Goal: Task Accomplishment & Management: Use online tool/utility

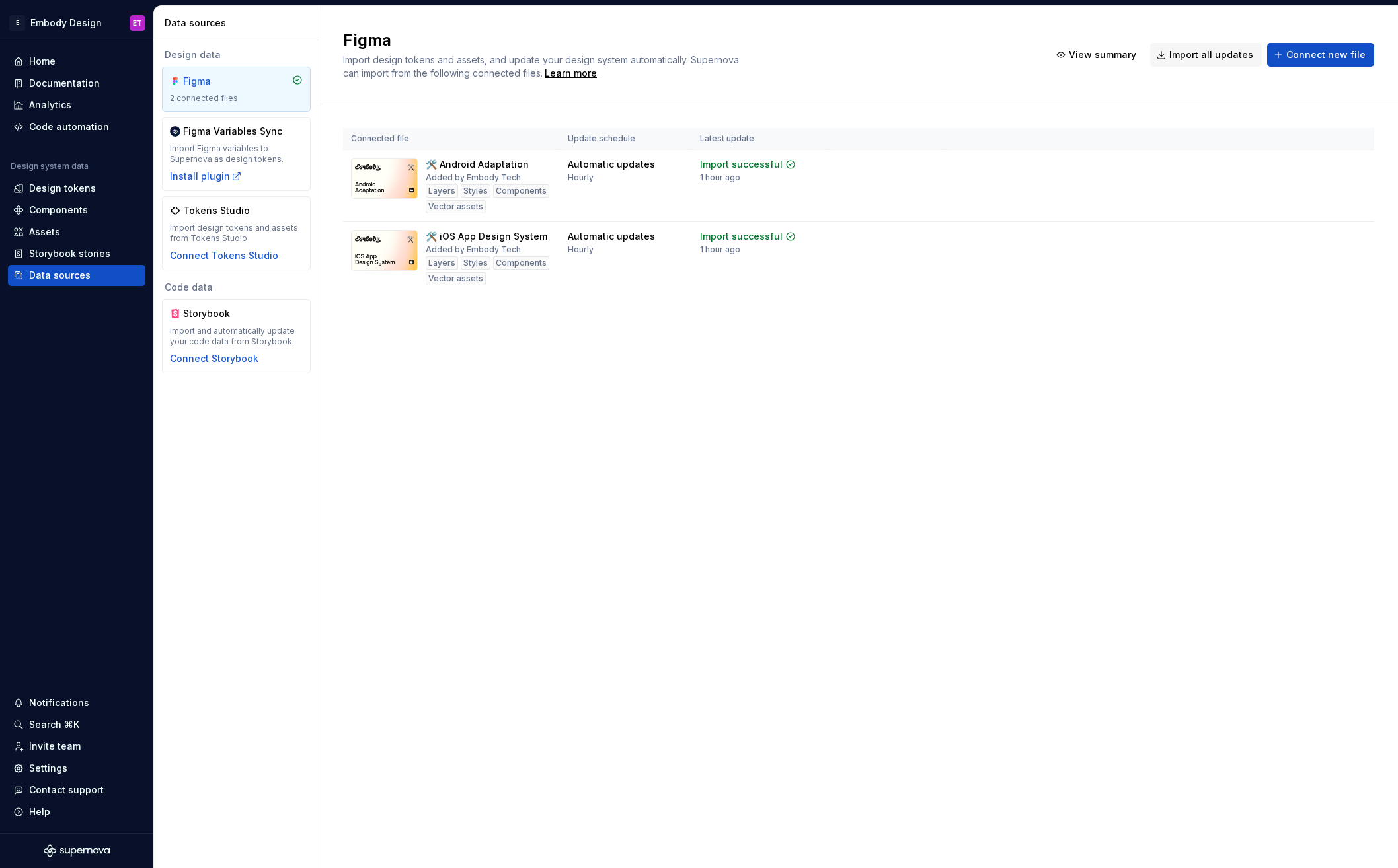
click at [196, 171] on div "Install plugin" at bounding box center [206, 176] width 73 height 13
click at [211, 181] on div "Install plugin" at bounding box center [206, 176] width 73 height 13
click at [197, 179] on div "Install plugin" at bounding box center [206, 176] width 73 height 13
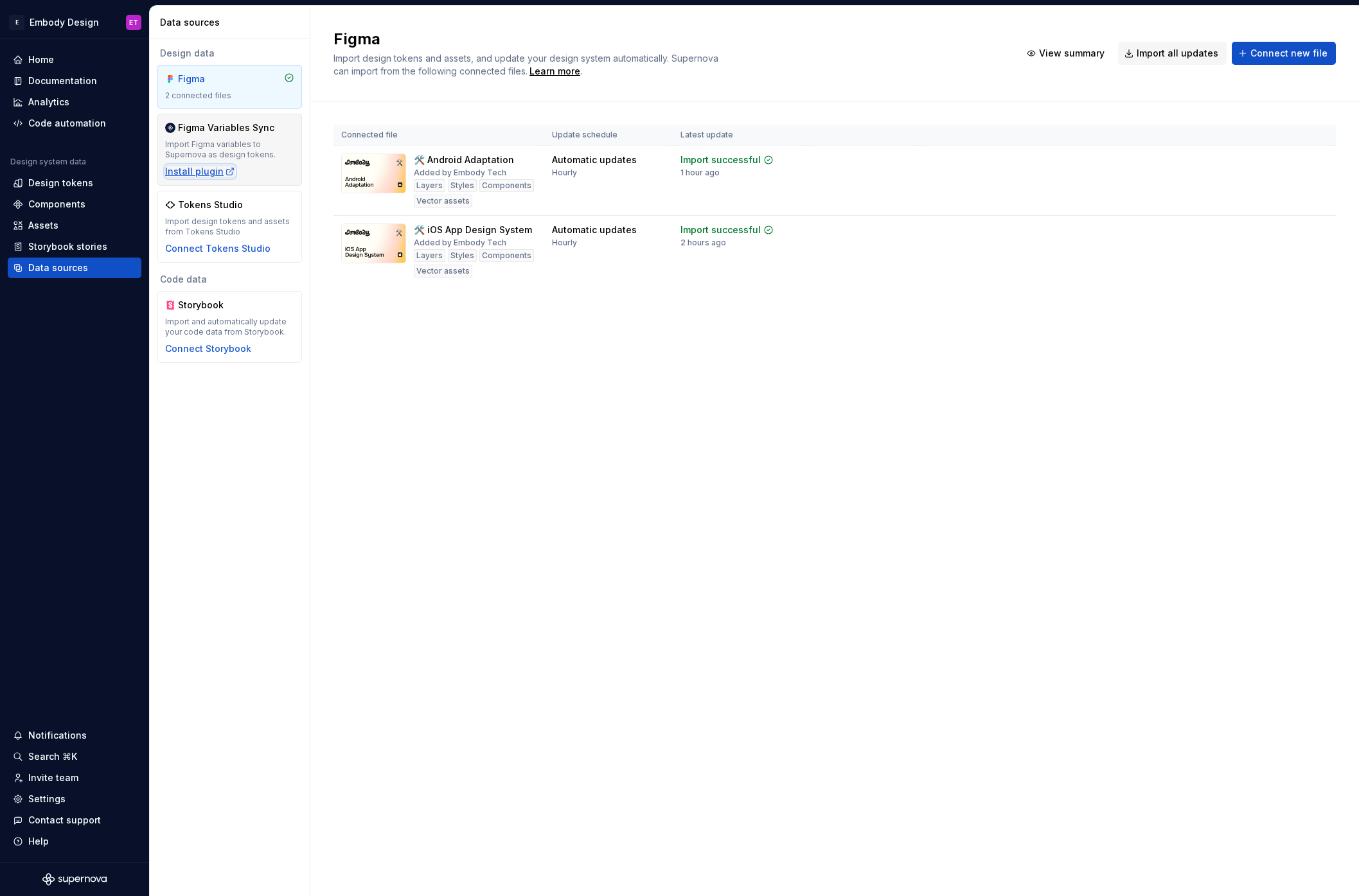
click at [207, 169] on div "Install plugin" at bounding box center [200, 171] width 71 height 13
click at [1322, 160] on html "E Embody Design ET Home Documentation Analytics Code automation Design system d…" at bounding box center [679, 448] width 1359 height 896
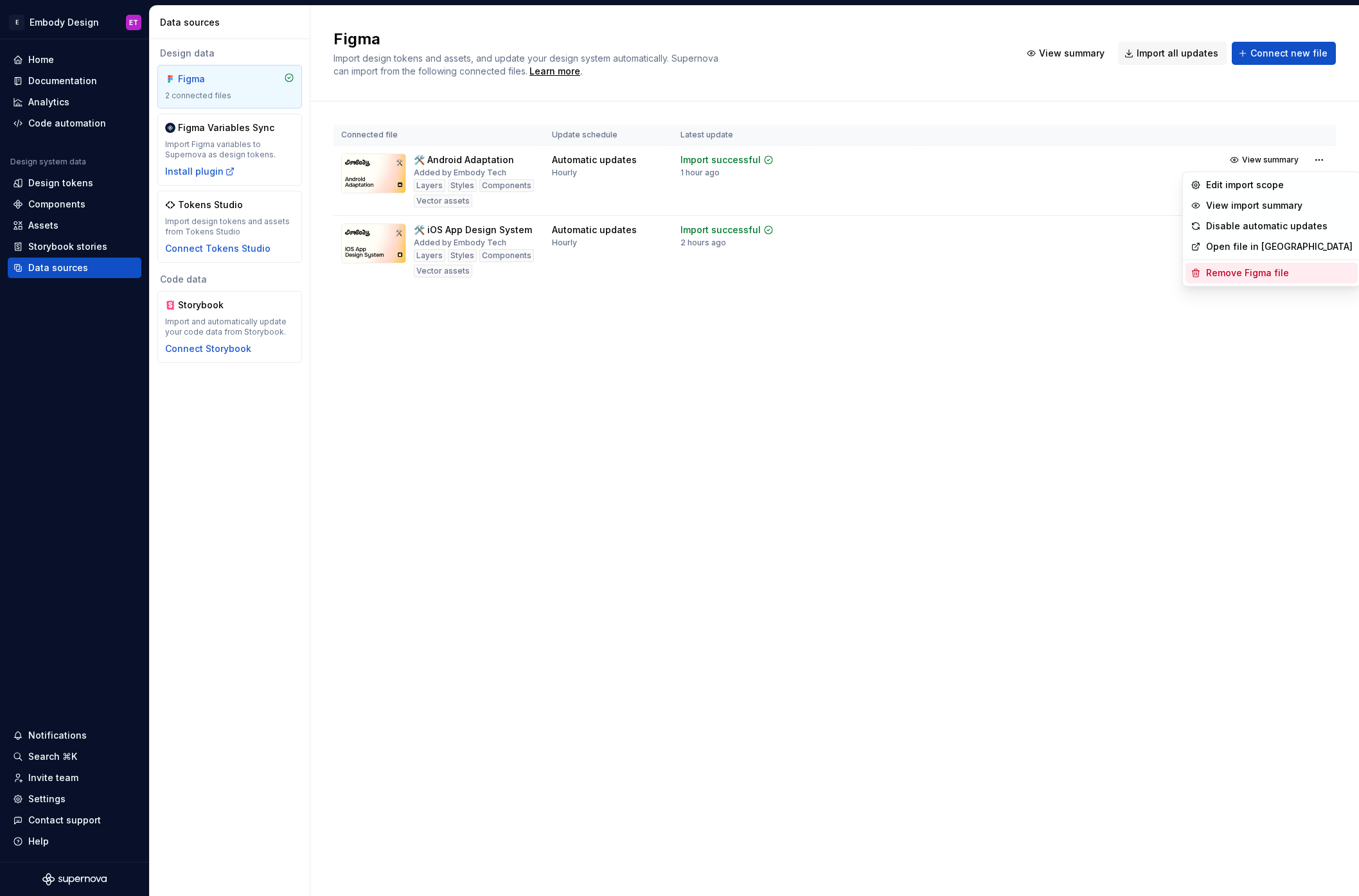
click at [1257, 271] on div "Remove Figma file" at bounding box center [1280, 272] width 147 height 13
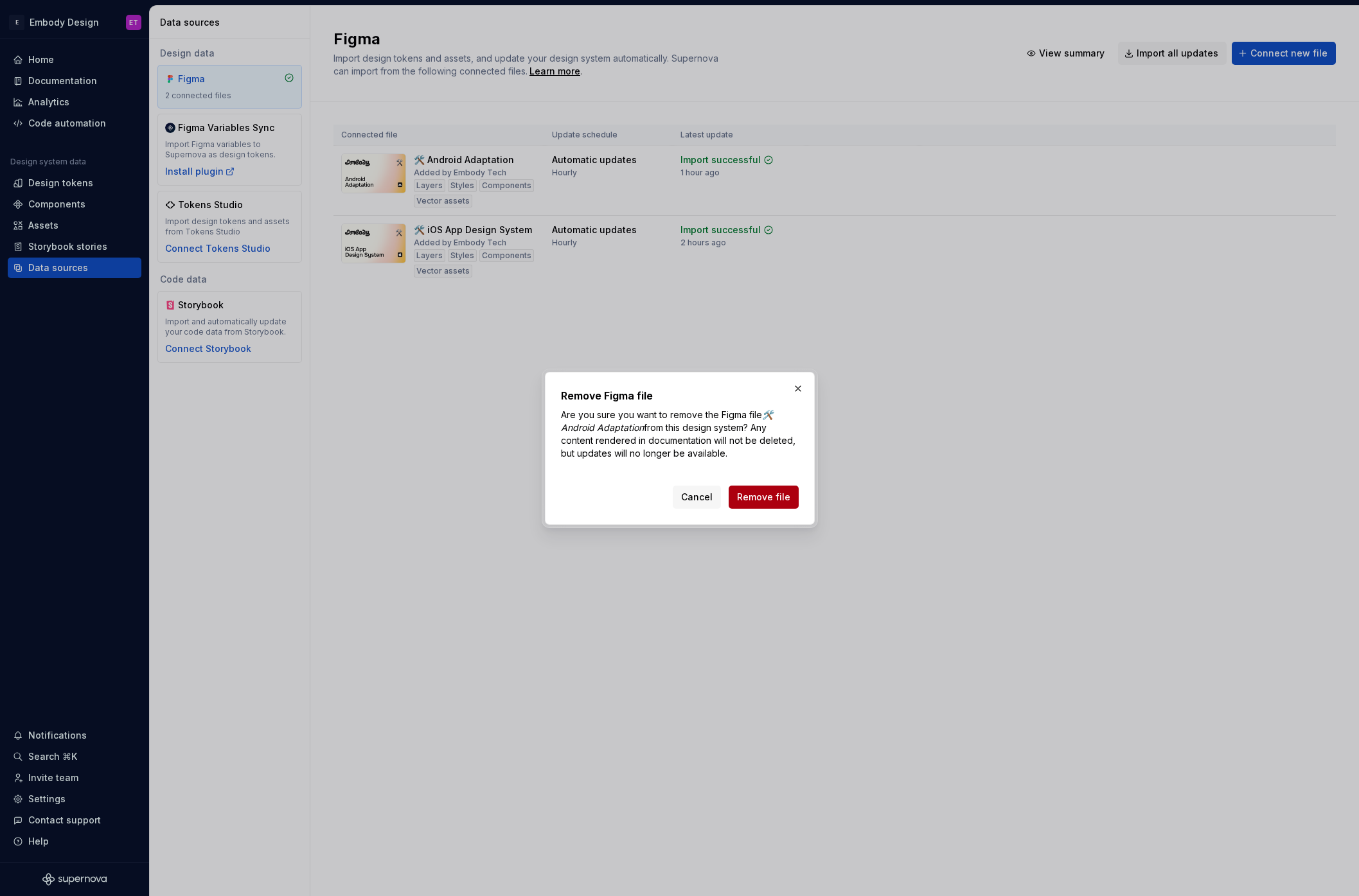
click at [761, 492] on span "Remove file" at bounding box center [763, 496] width 53 height 13
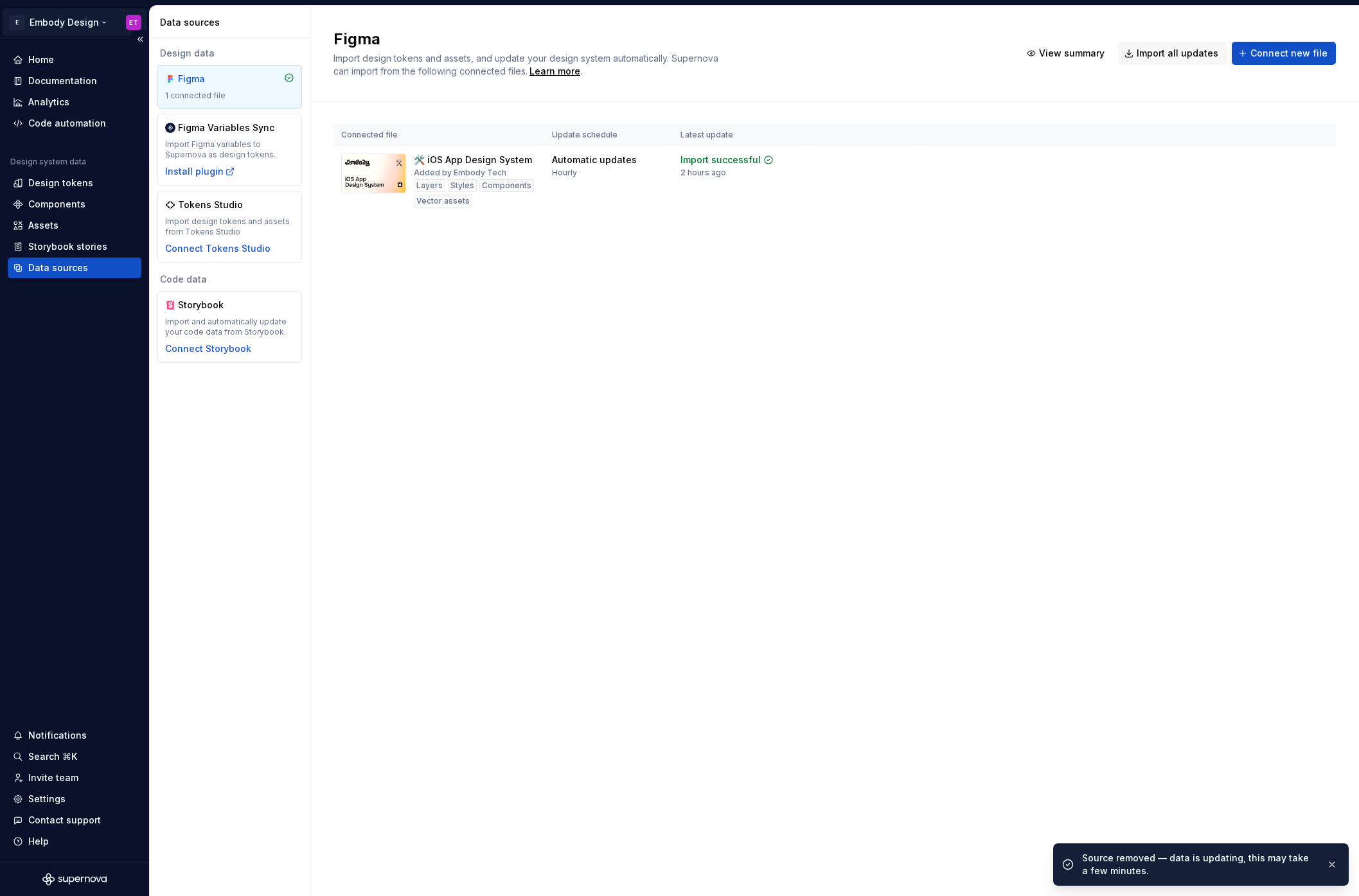
click at [129, 21] on html "E Embody Design ET Home Documentation Analytics Code automation Design system d…" at bounding box center [679, 448] width 1359 height 896
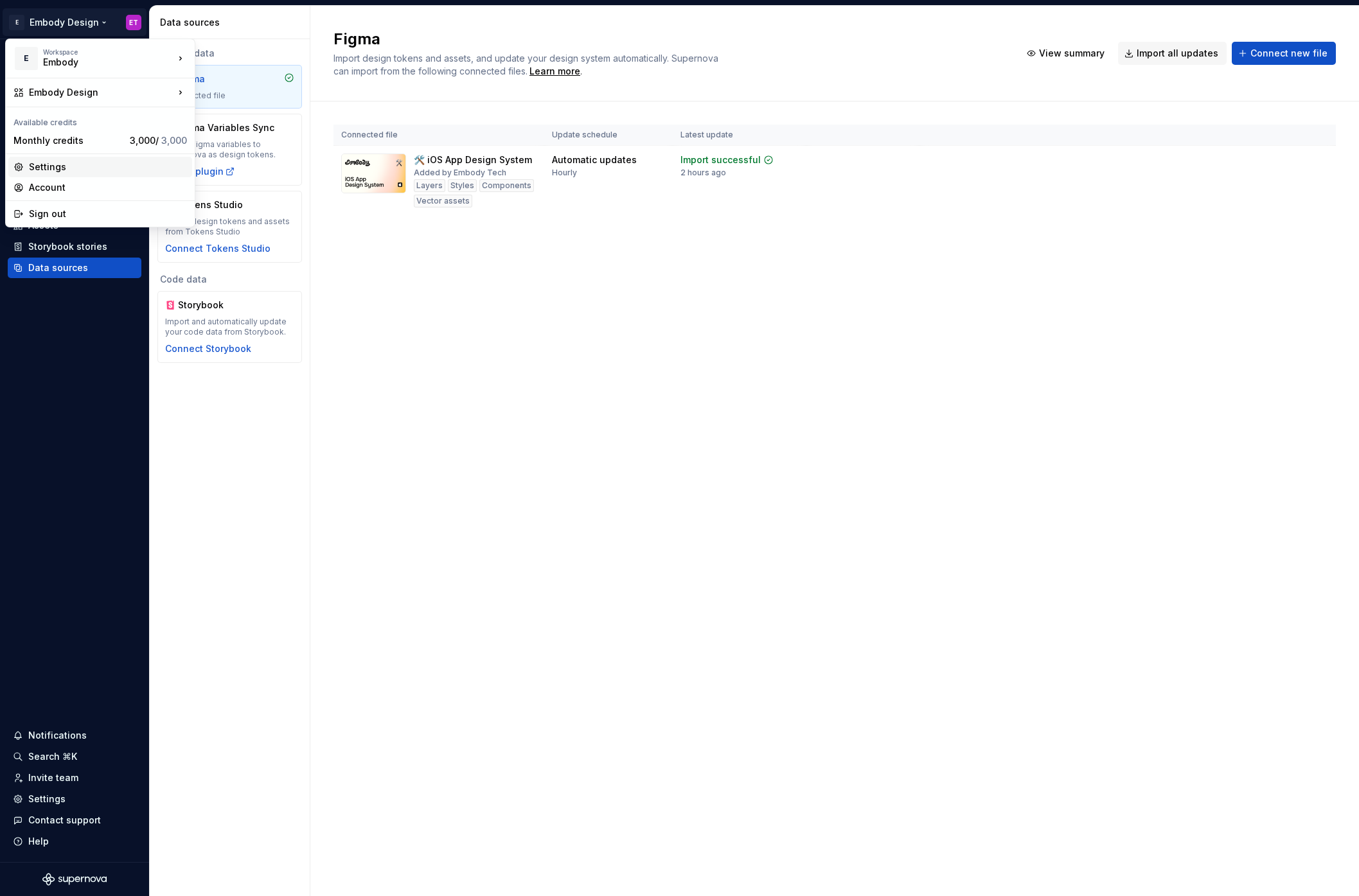
click at [131, 164] on div "Settings" at bounding box center [108, 166] width 158 height 13
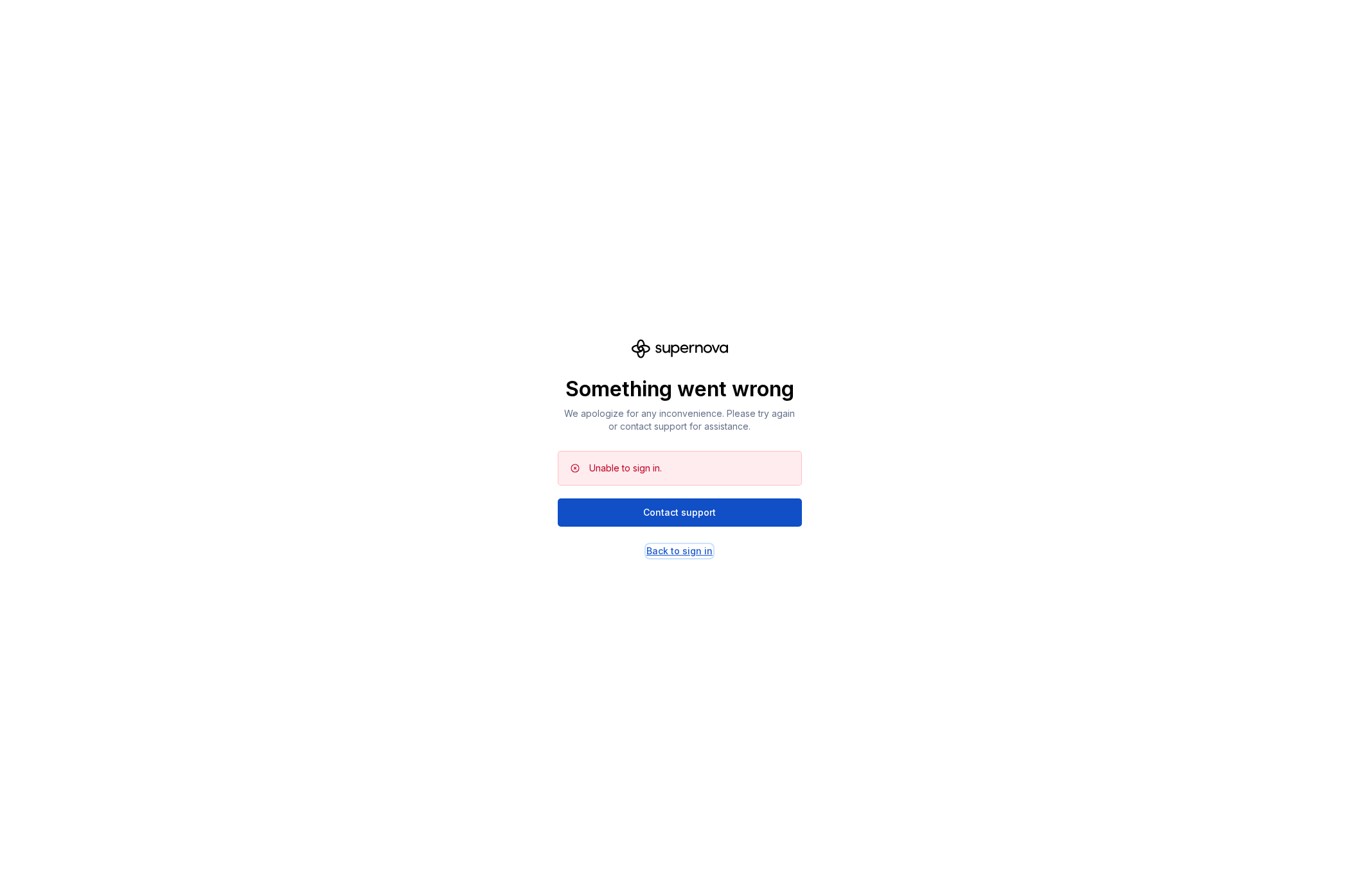
click at [691, 548] on div "Back to sign in" at bounding box center [679, 550] width 67 height 13
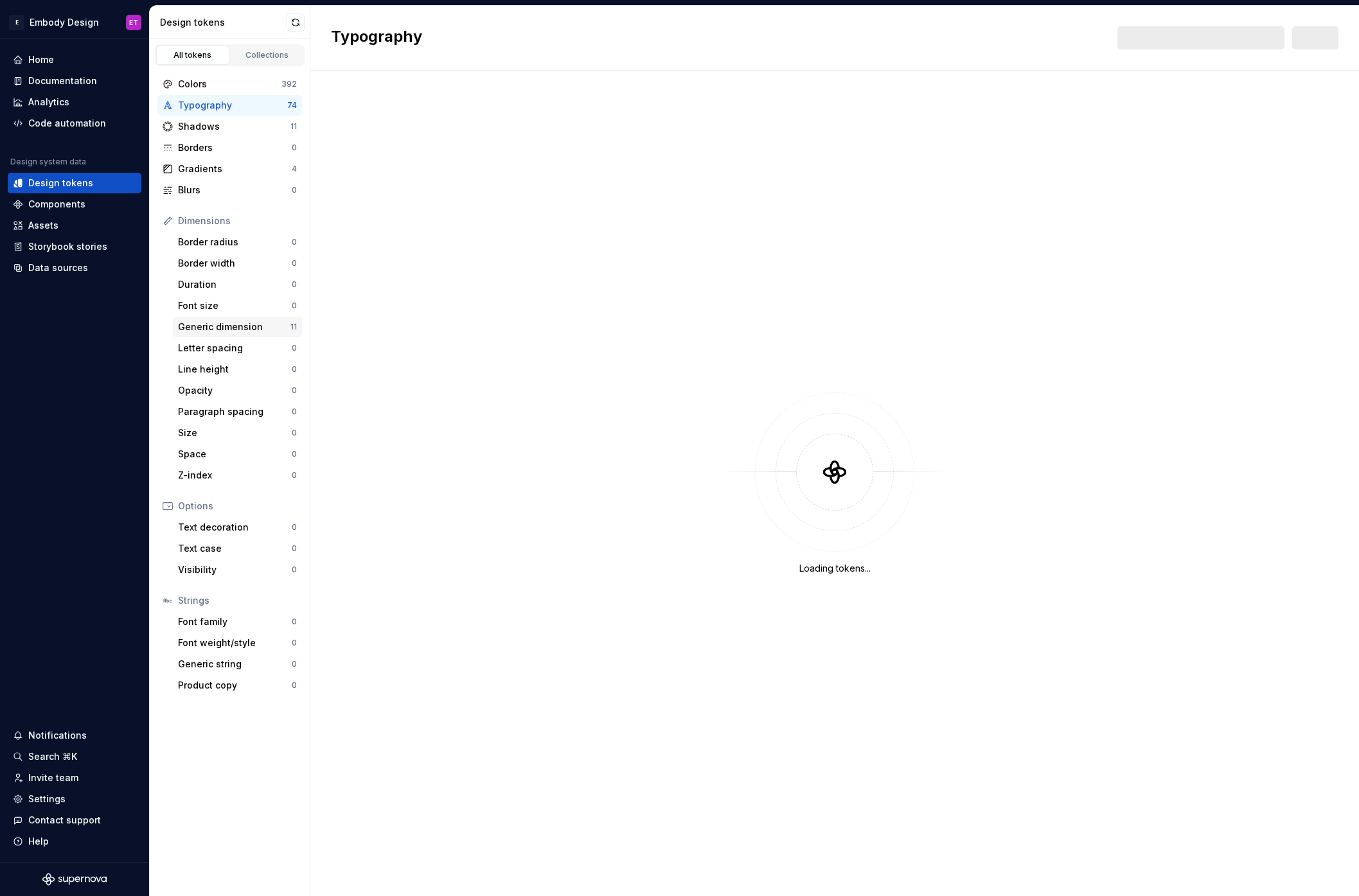
click at [267, 326] on div "Generic dimension" at bounding box center [234, 326] width 112 height 13
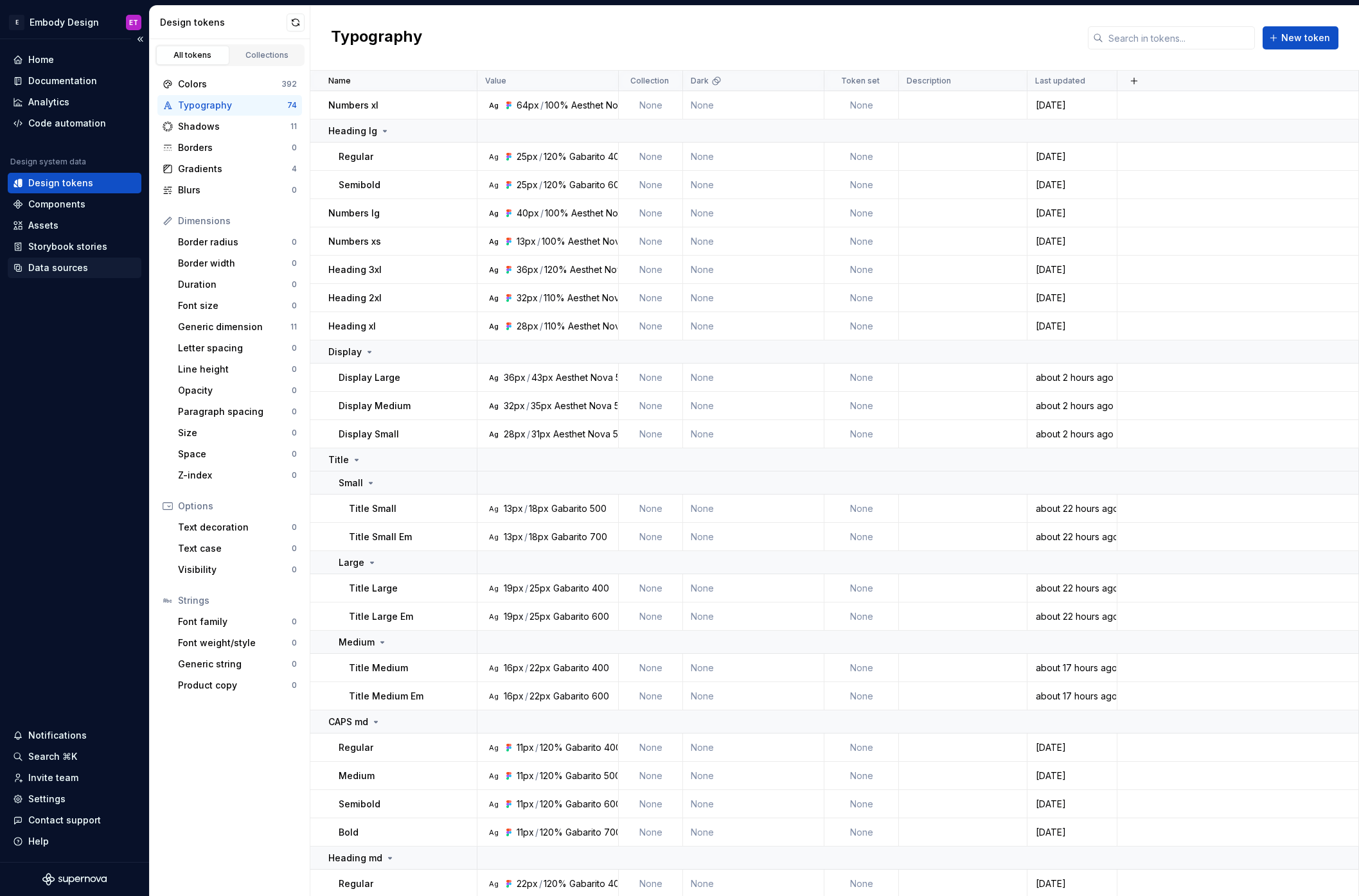
click at [85, 266] on div "Data sources" at bounding box center [74, 267] width 124 height 13
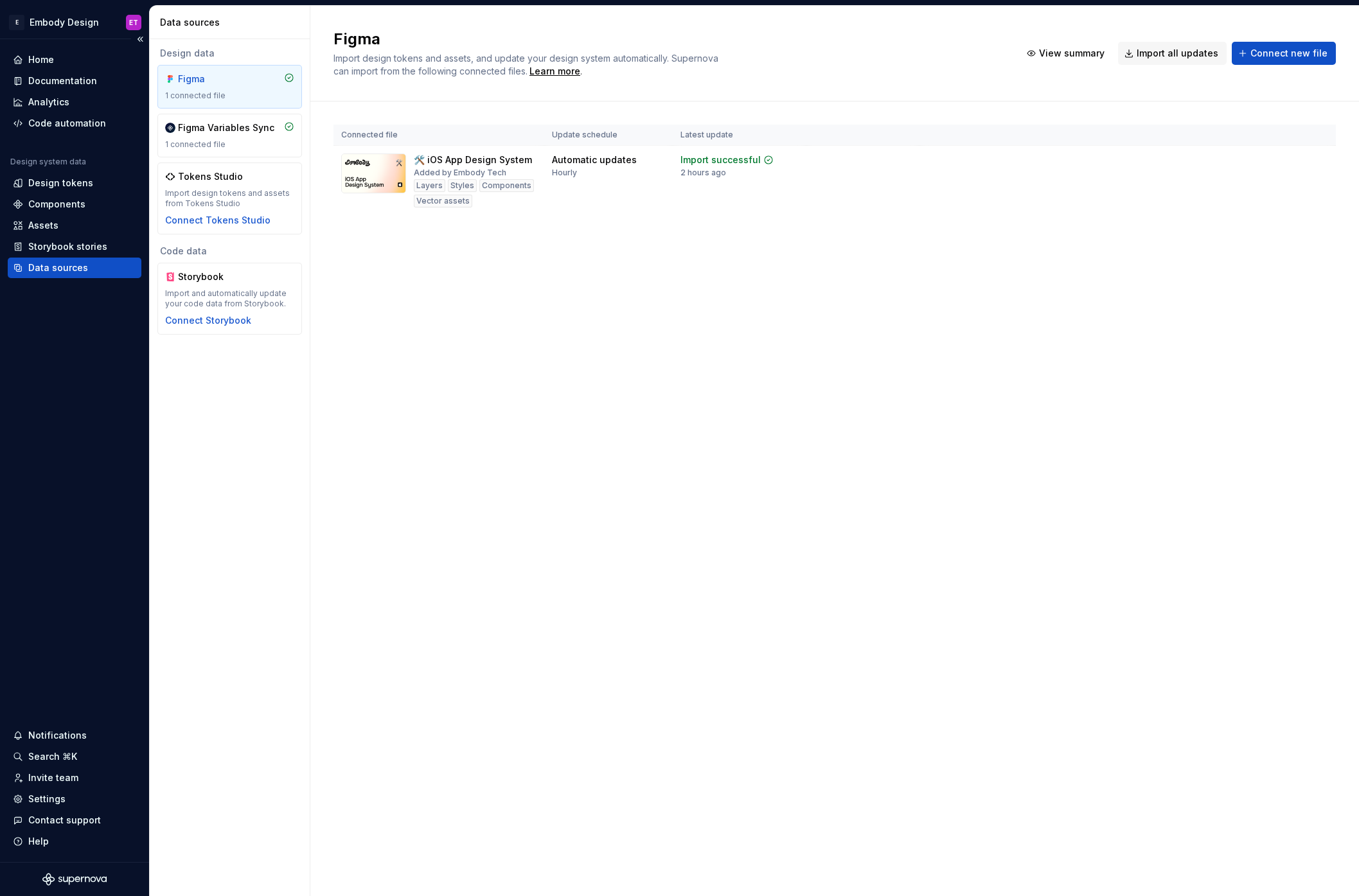
click at [144, 122] on div "Home Documentation Analytics Code automation Design system data Design tokens C…" at bounding box center [74, 451] width 149 height 823
click at [207, 130] on div "Figma Variables Sync" at bounding box center [226, 127] width 97 height 13
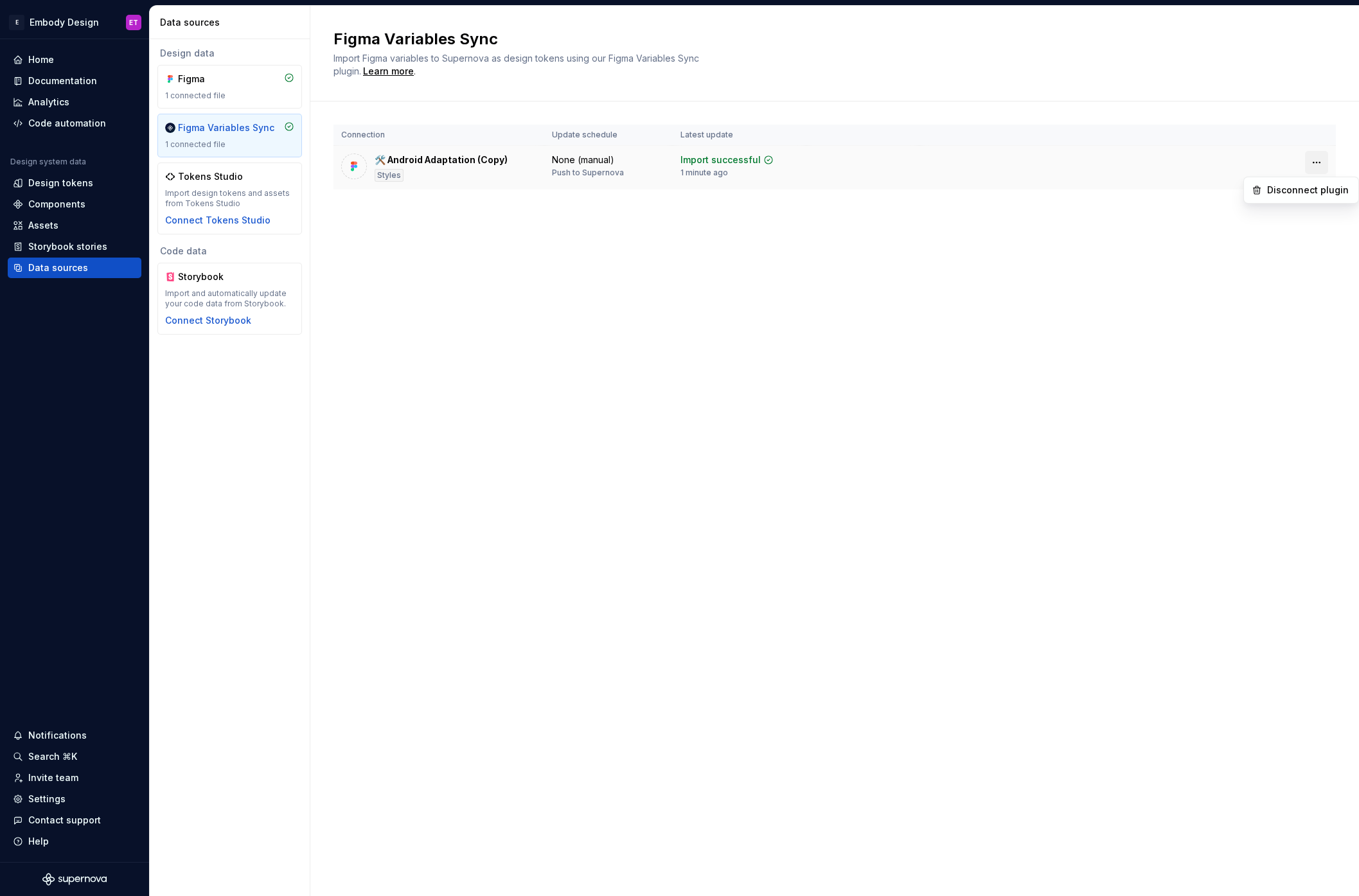
click at [1319, 164] on html "E Embody Design ET Home Documentation Analytics Code automation Design system d…" at bounding box center [679, 448] width 1359 height 896
click at [963, 376] on html "E Embody Design ET Home Documentation Analytics Code automation Design system d…" at bounding box center [679, 448] width 1359 height 896
click at [482, 166] on div "🛠️ Android Adaptation (Copy) Styles" at bounding box center [441, 167] width 133 height 28
click at [358, 167] on img at bounding box center [354, 166] width 13 height 13
click at [227, 100] on div "1 connected file" at bounding box center [230, 96] width 129 height 11
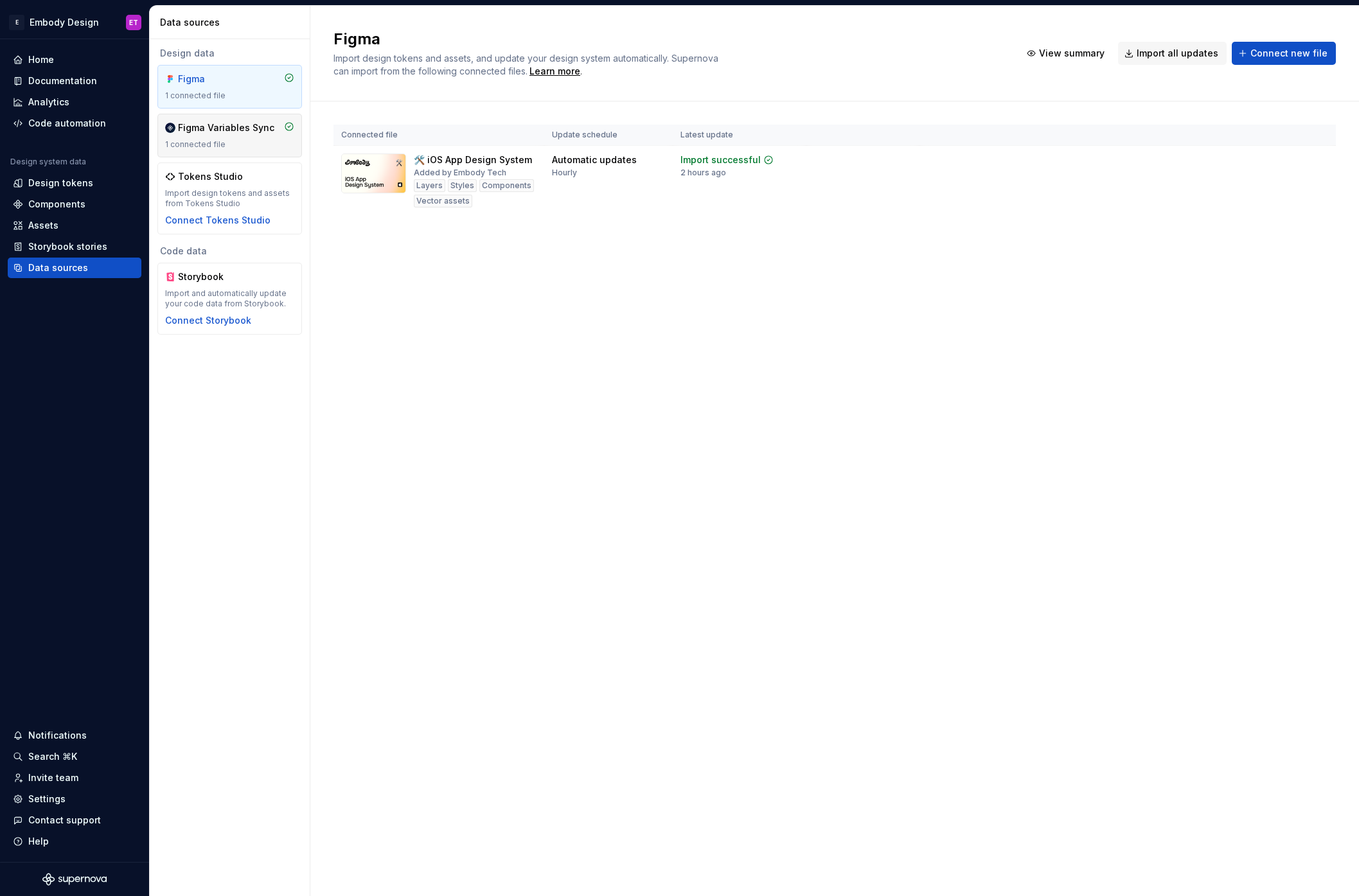
click at [223, 145] on div "1 connected file" at bounding box center [230, 144] width 129 height 11
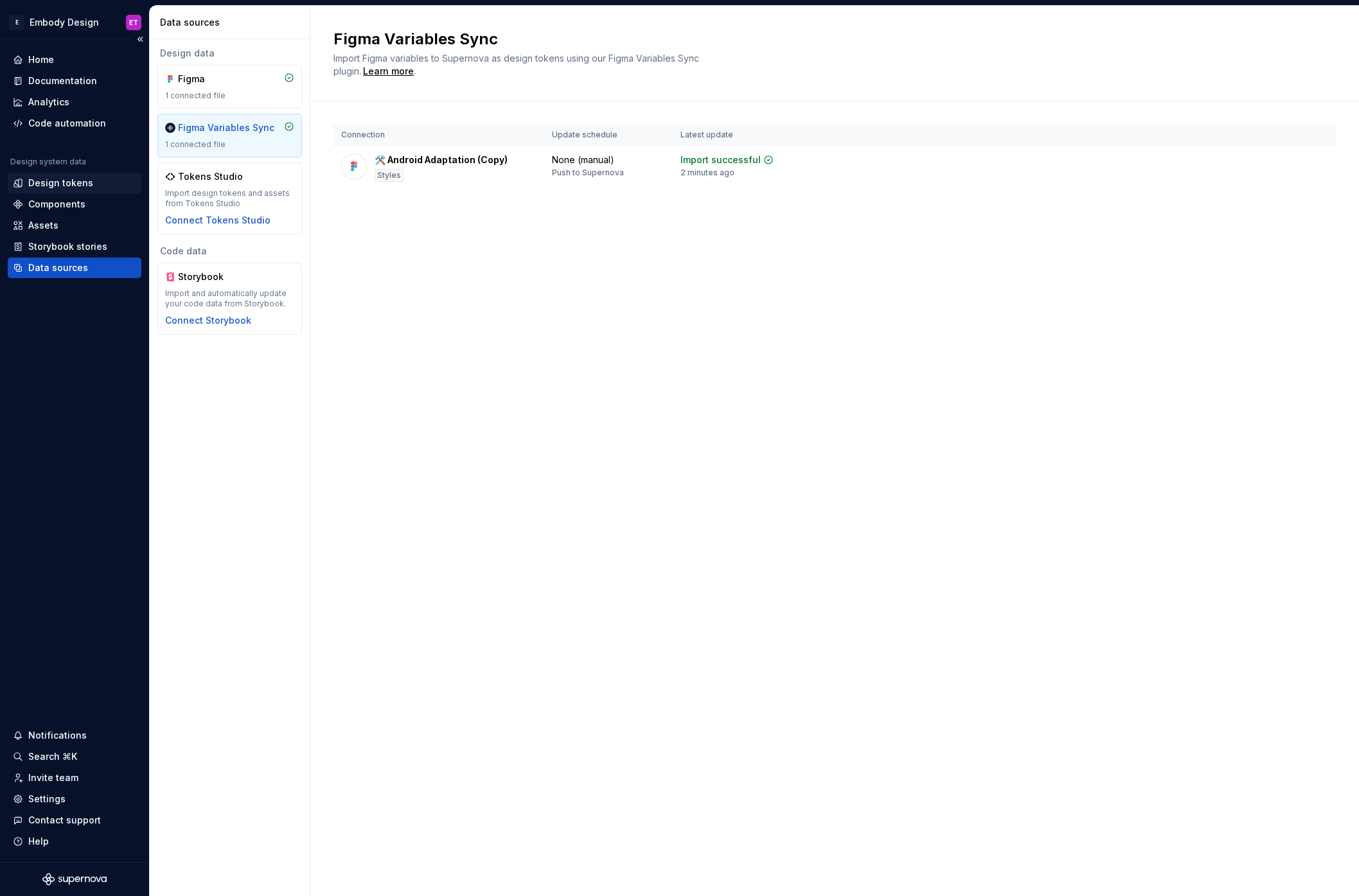
click at [69, 182] on div "Design tokens" at bounding box center [60, 182] width 65 height 13
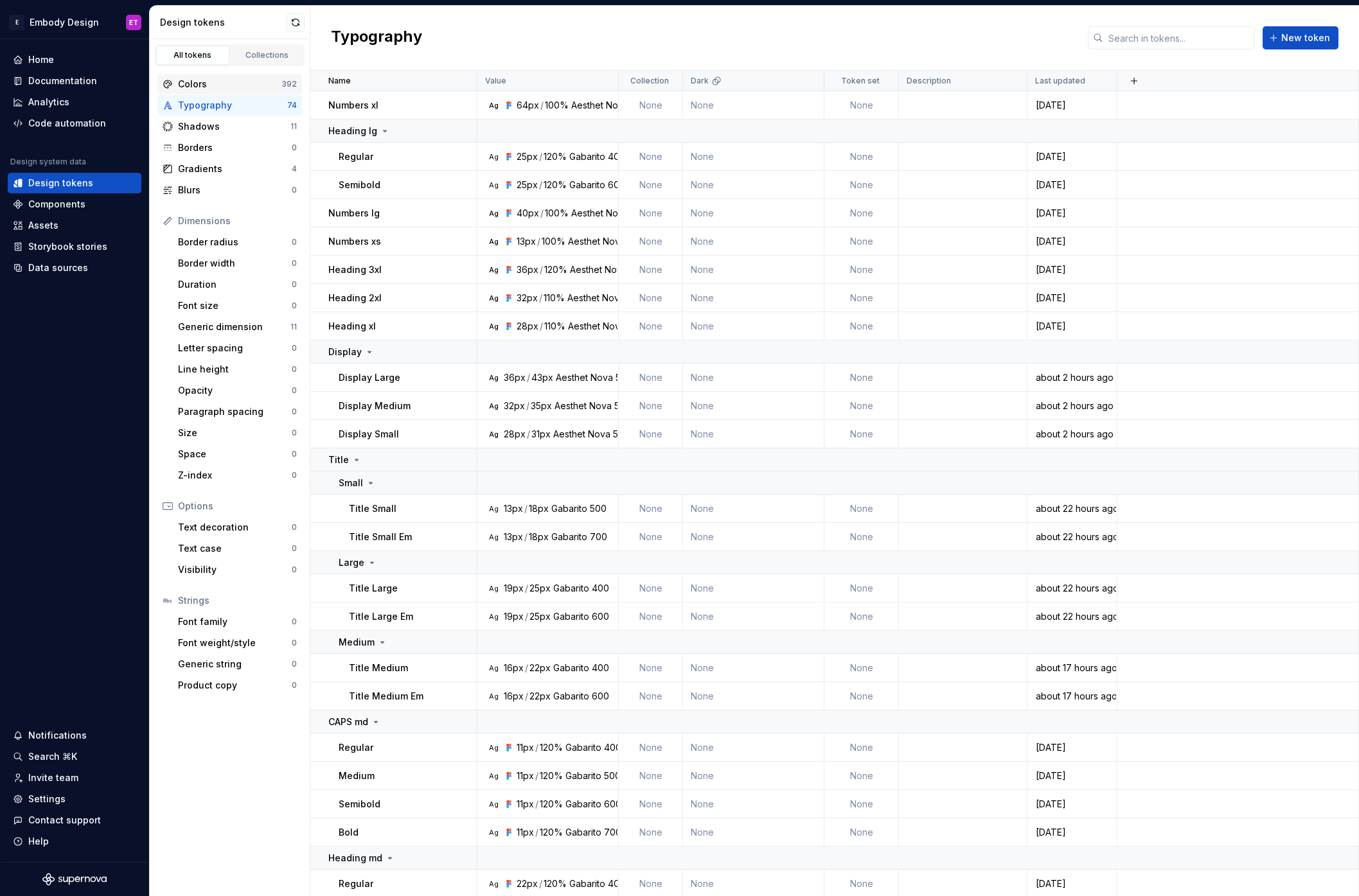
click at [220, 85] on div "Colors" at bounding box center [229, 83] width 103 height 13
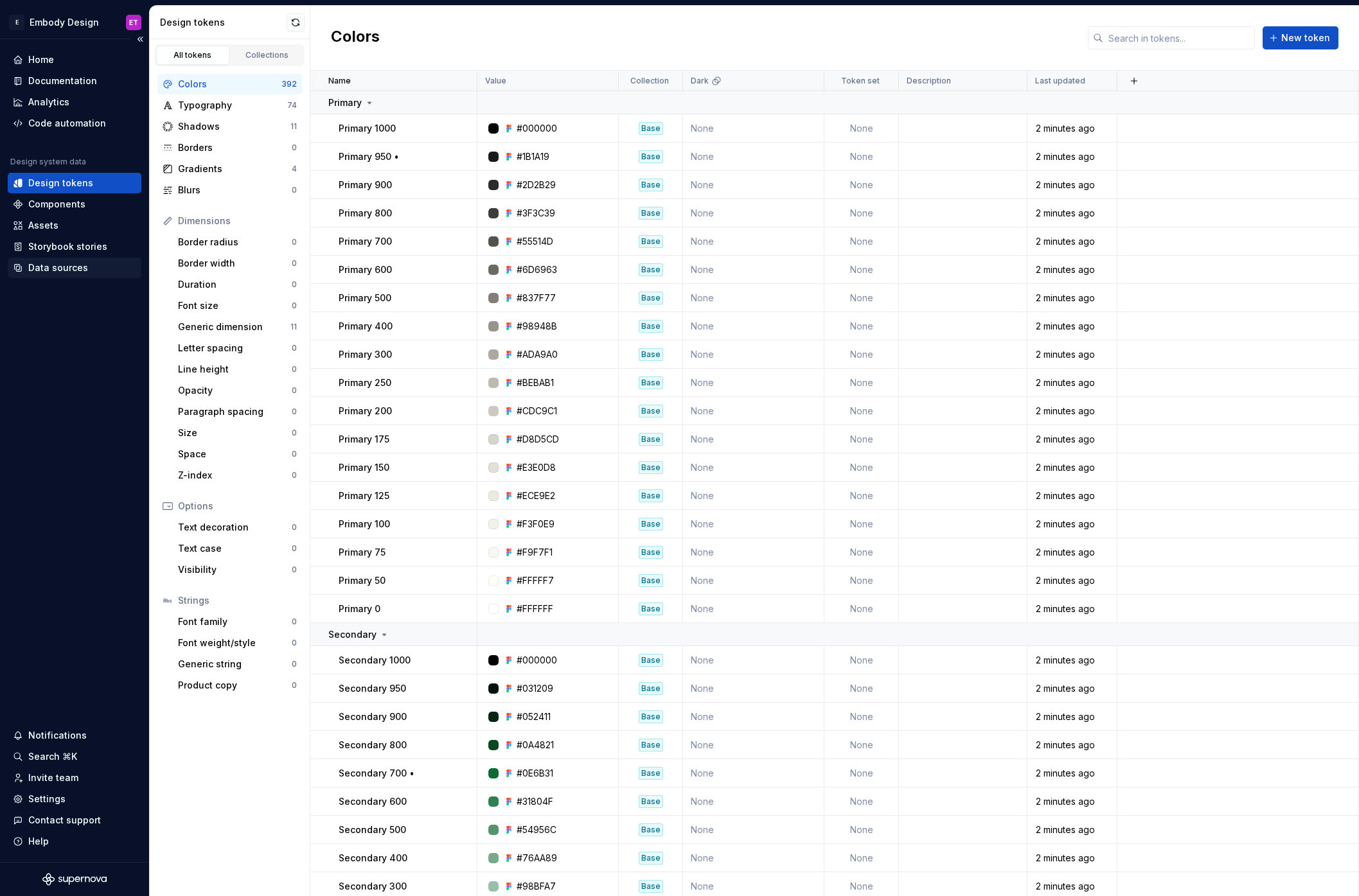
click at [79, 260] on div "Data sources" at bounding box center [74, 267] width 133 height 20
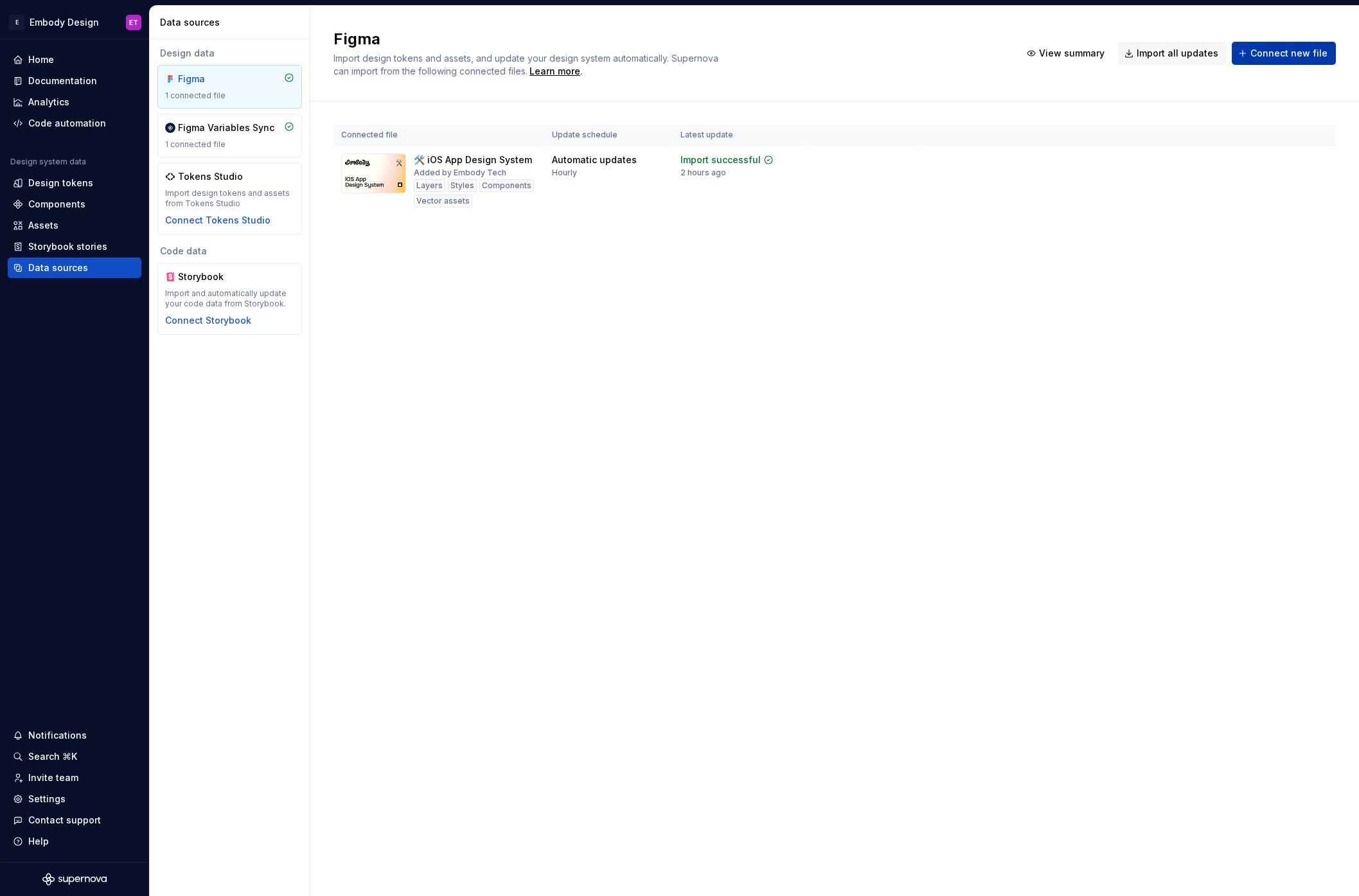
click at [1284, 45] on button "Connect new file" at bounding box center [1284, 53] width 104 height 23
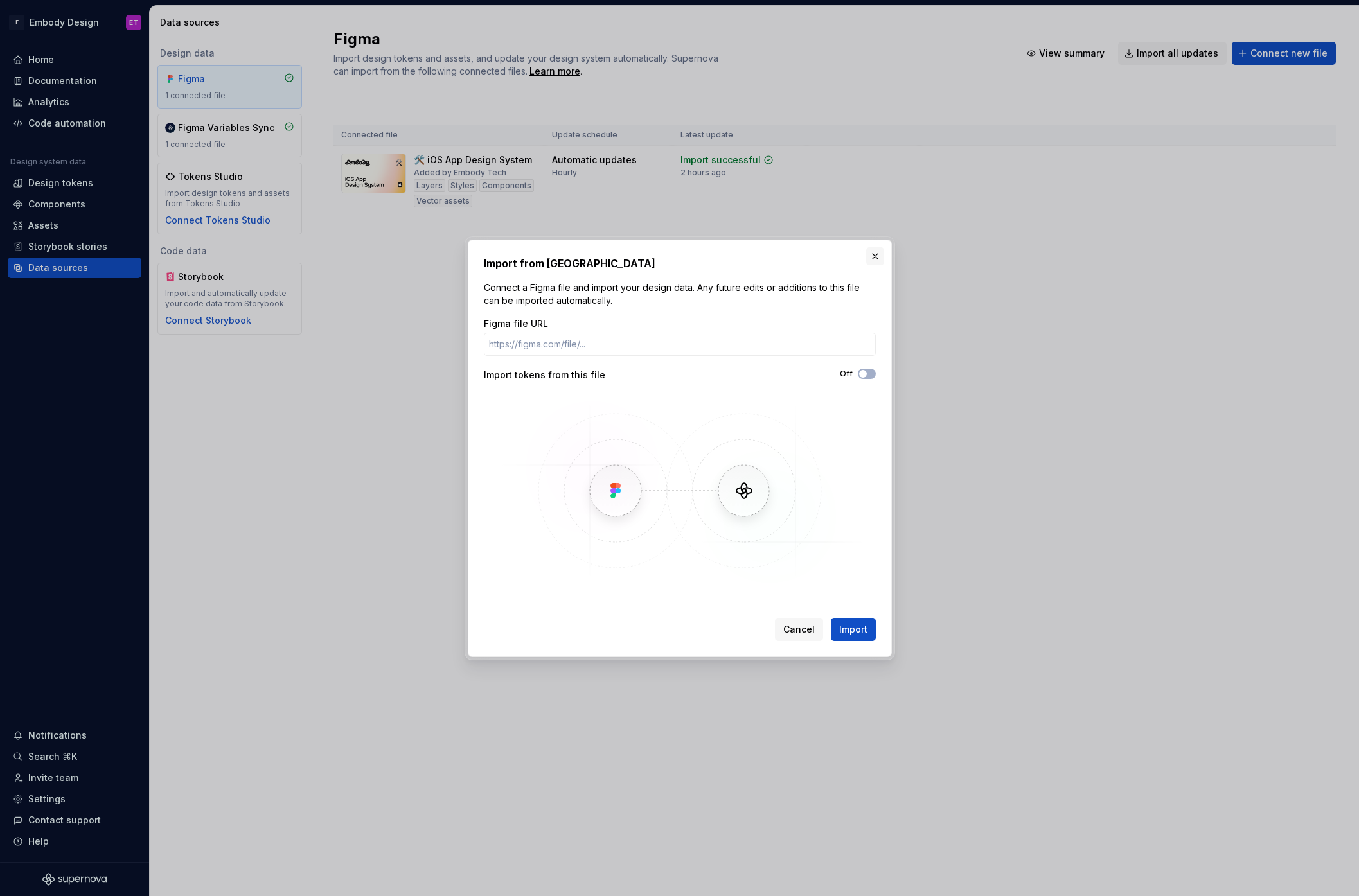
click at [879, 256] on button "button" at bounding box center [875, 256] width 18 height 18
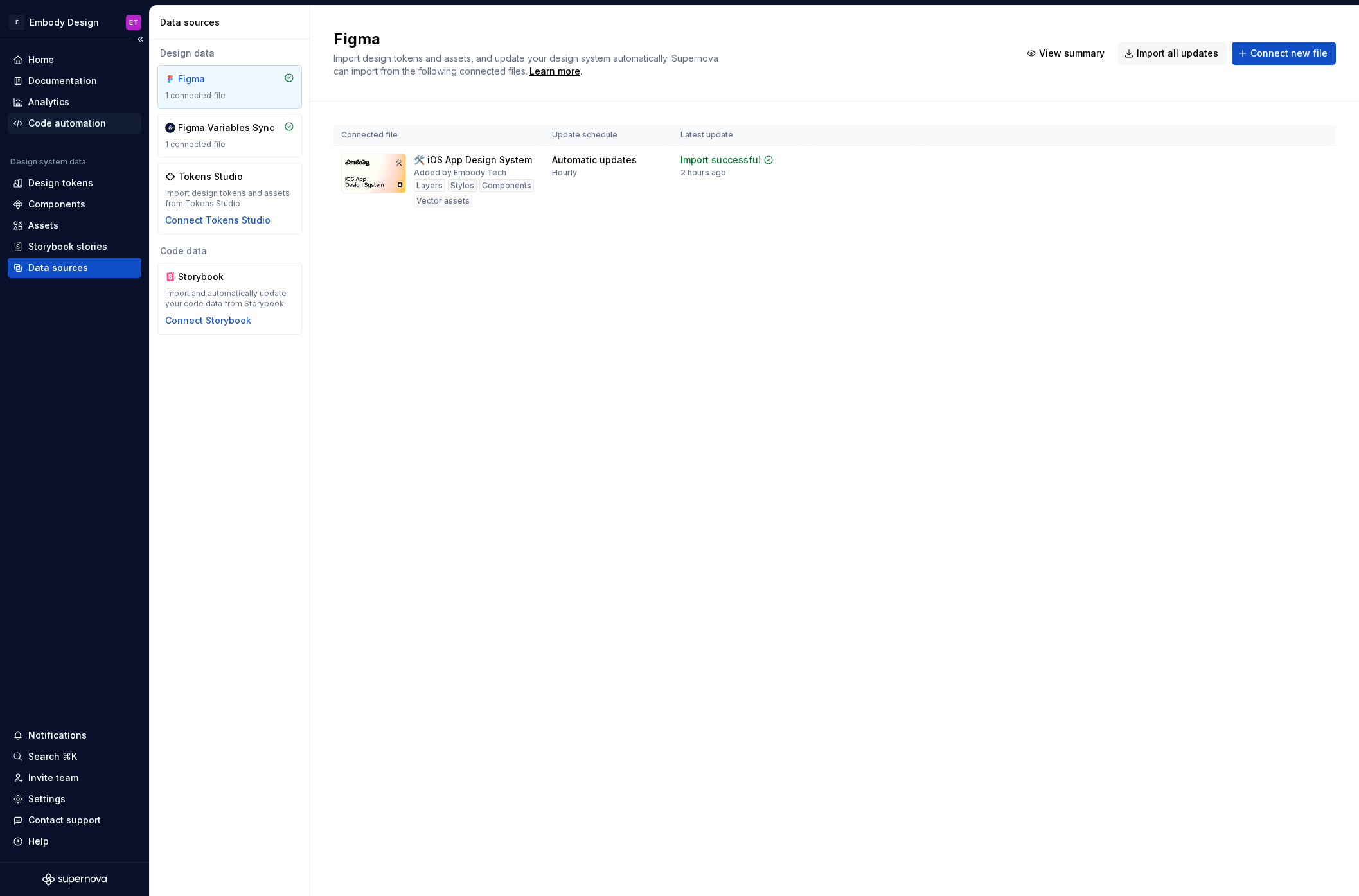
click at [85, 125] on div "Code automation" at bounding box center [67, 123] width 77 height 13
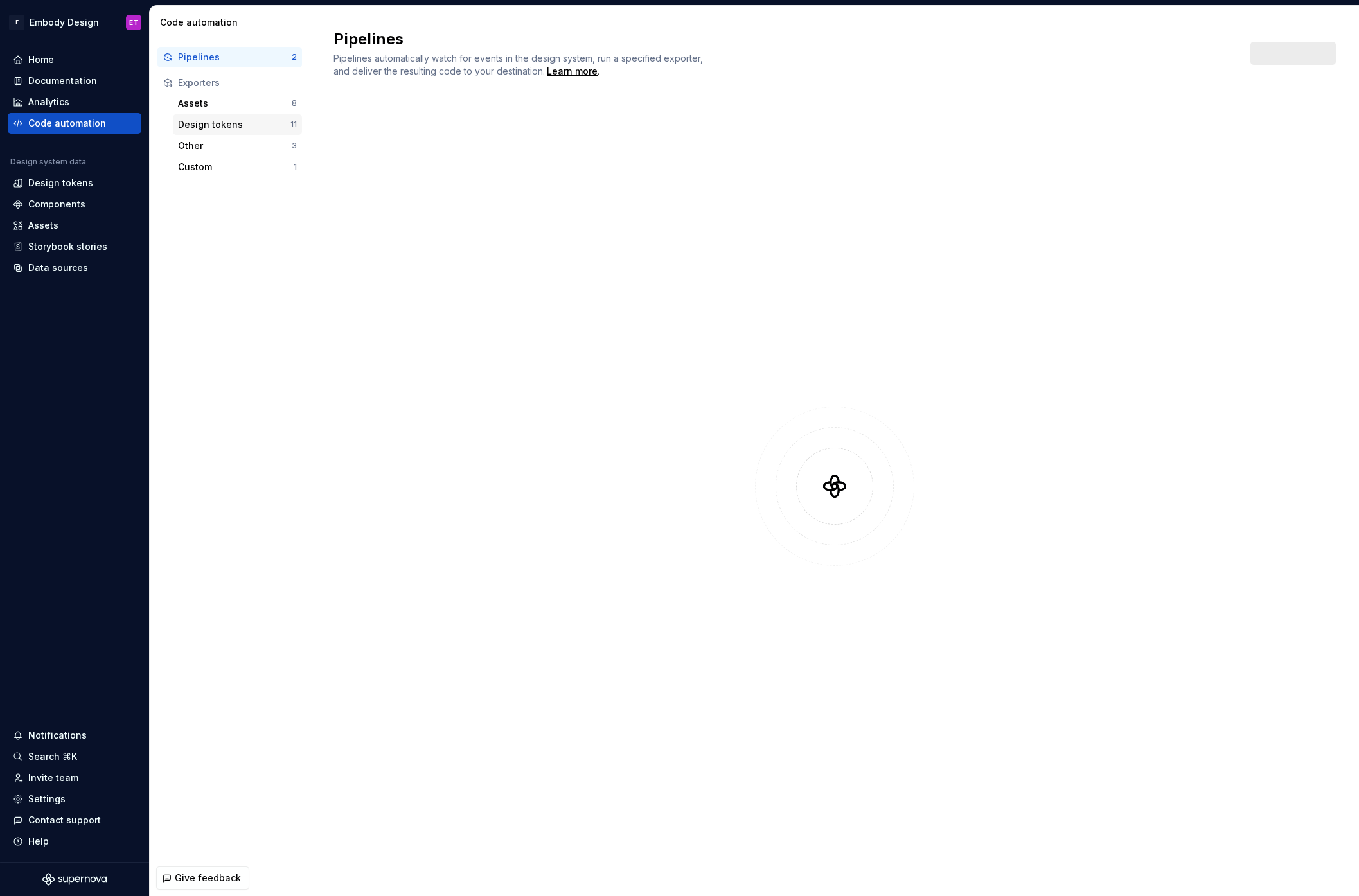
click at [218, 120] on div "Design tokens" at bounding box center [234, 124] width 112 height 13
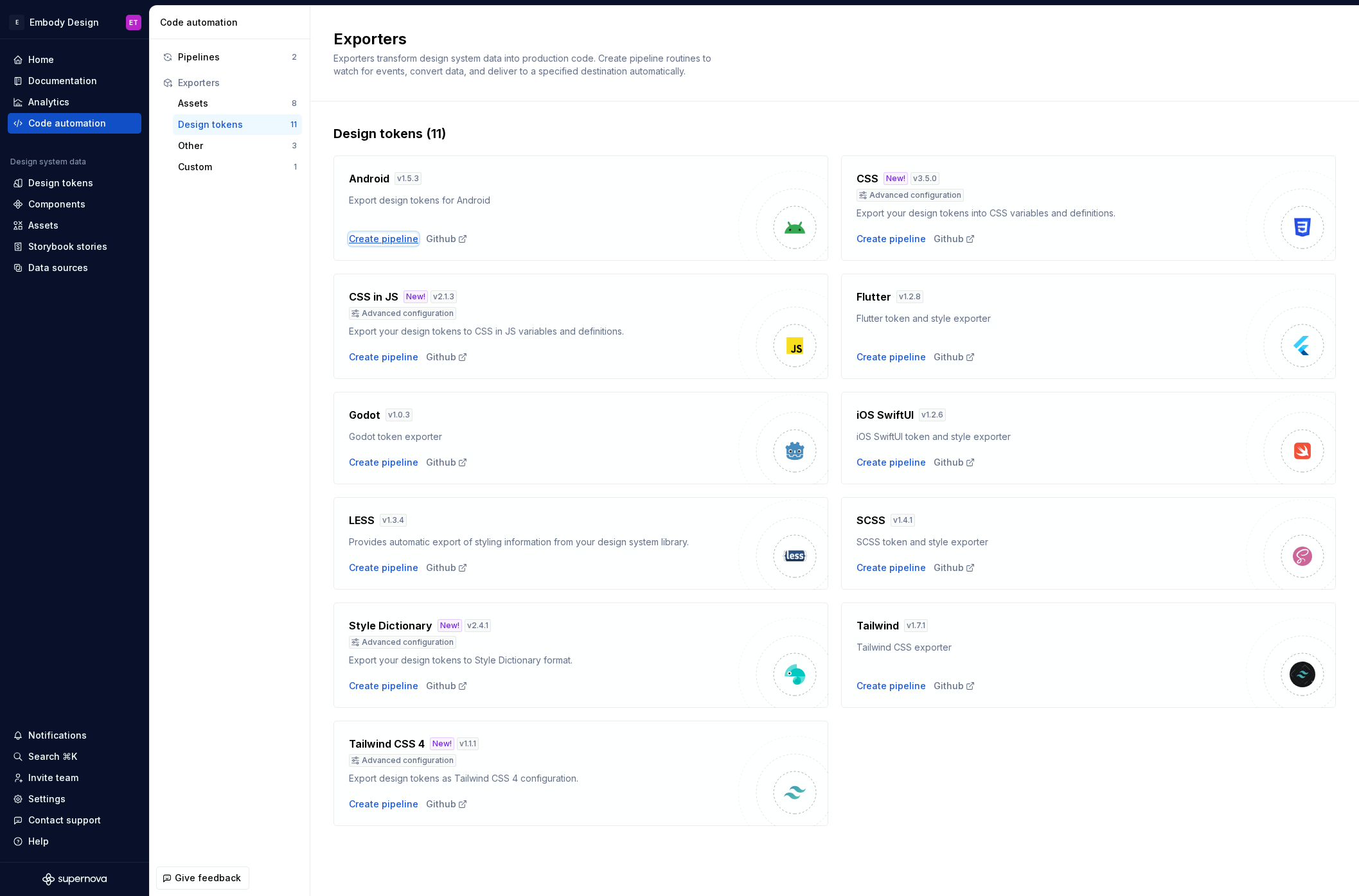
click at [384, 238] on div "Create pipeline" at bounding box center [383, 238] width 70 height 13
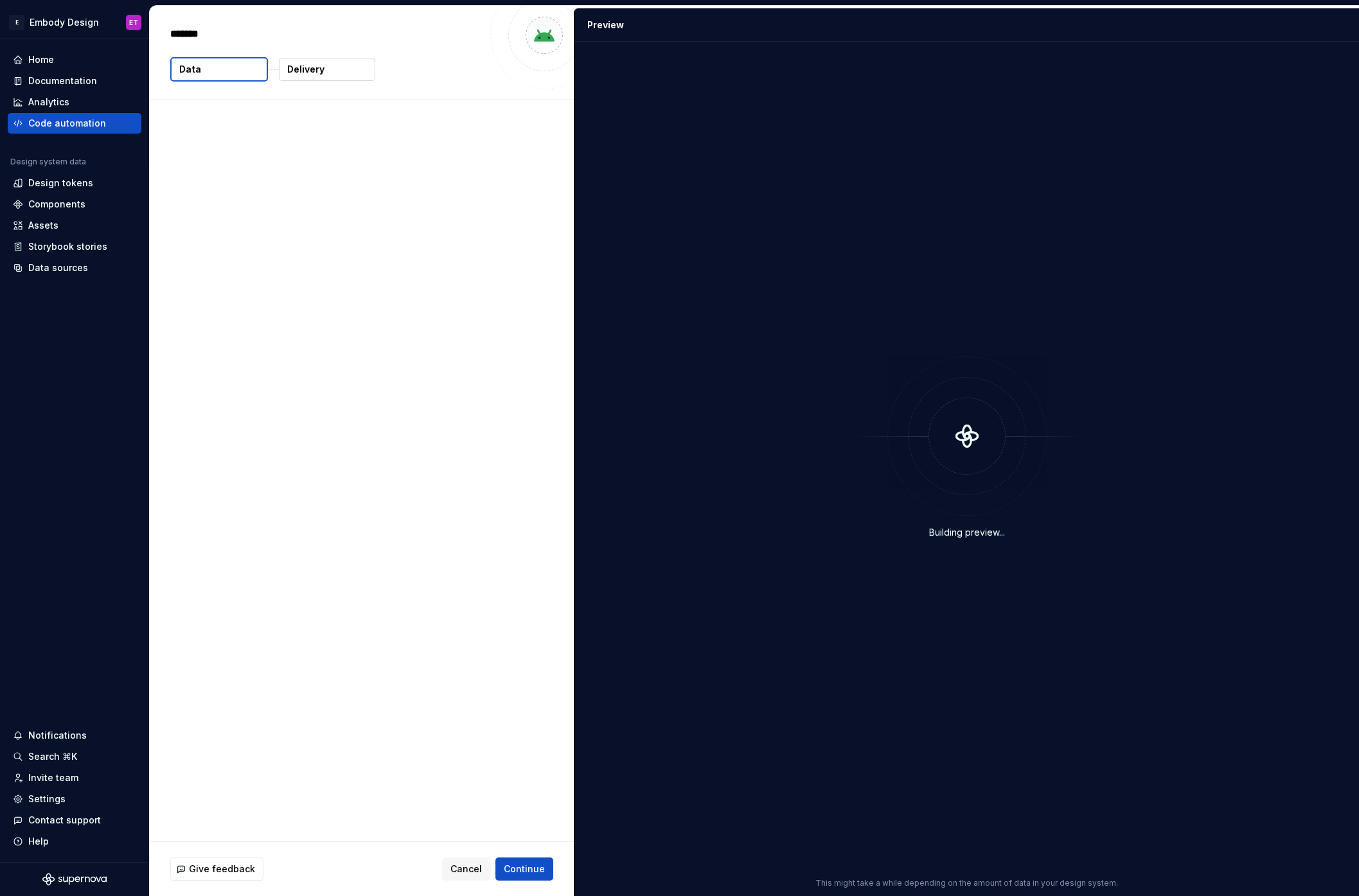
type textarea "*"
click at [216, 165] on p "492 tokens" at bounding box center [213, 162] width 51 height 13
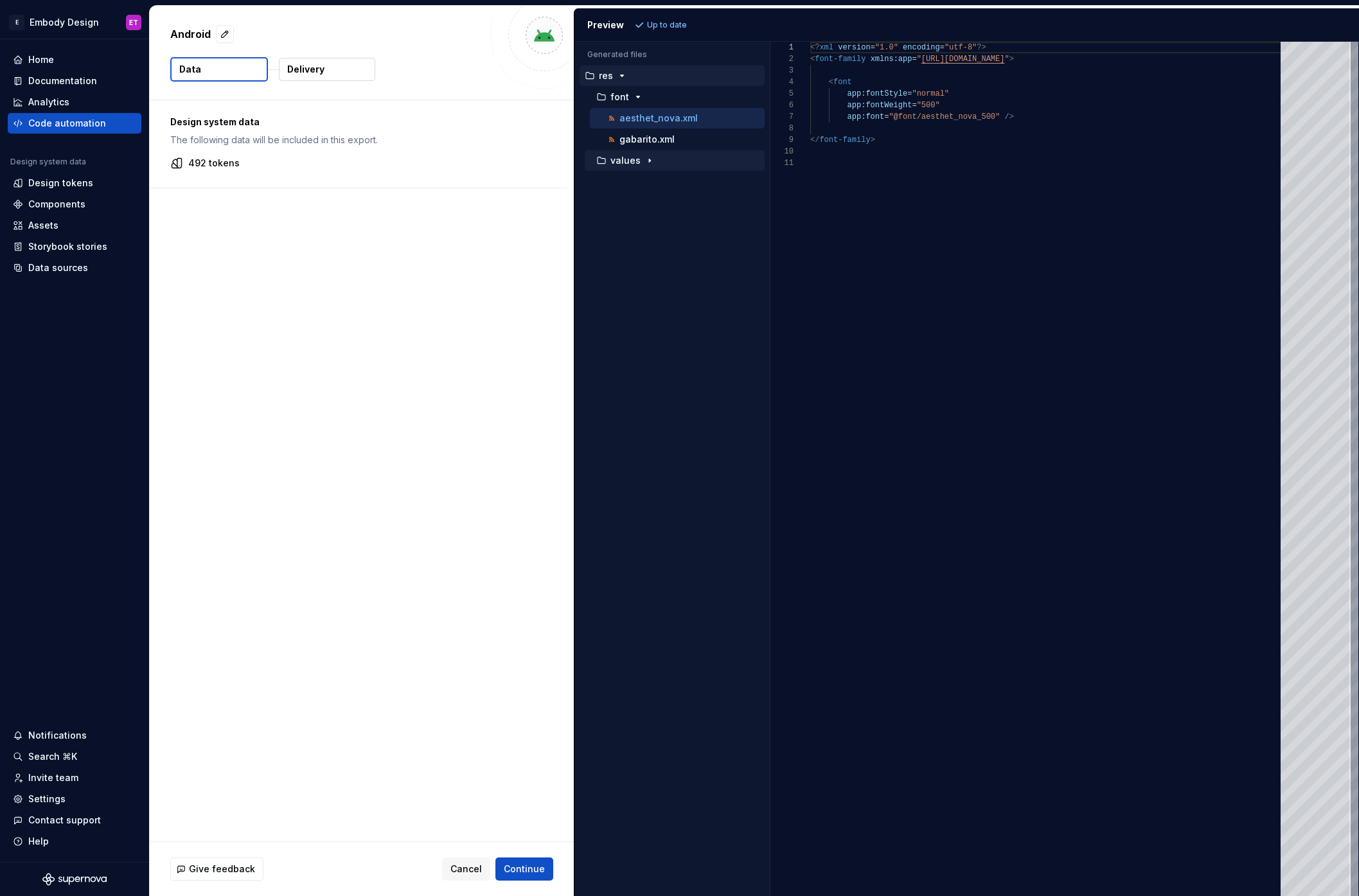
click at [648, 156] on icon "button" at bounding box center [649, 160] width 11 height 11
click at [707, 176] on div "exported_colors.xml" at bounding box center [685, 182] width 159 height 13
type textarea "**********"
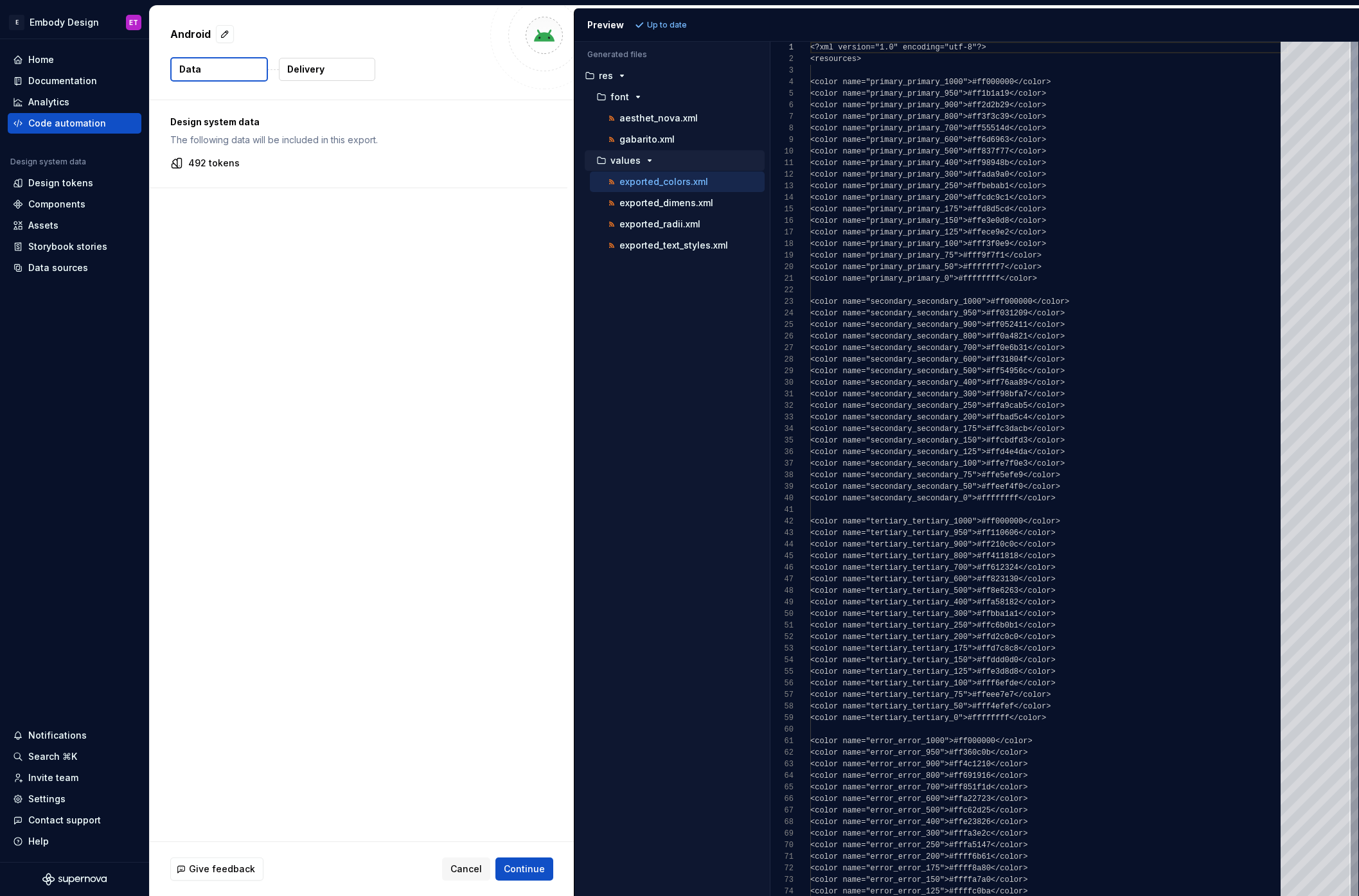
scroll to position [116, 0]
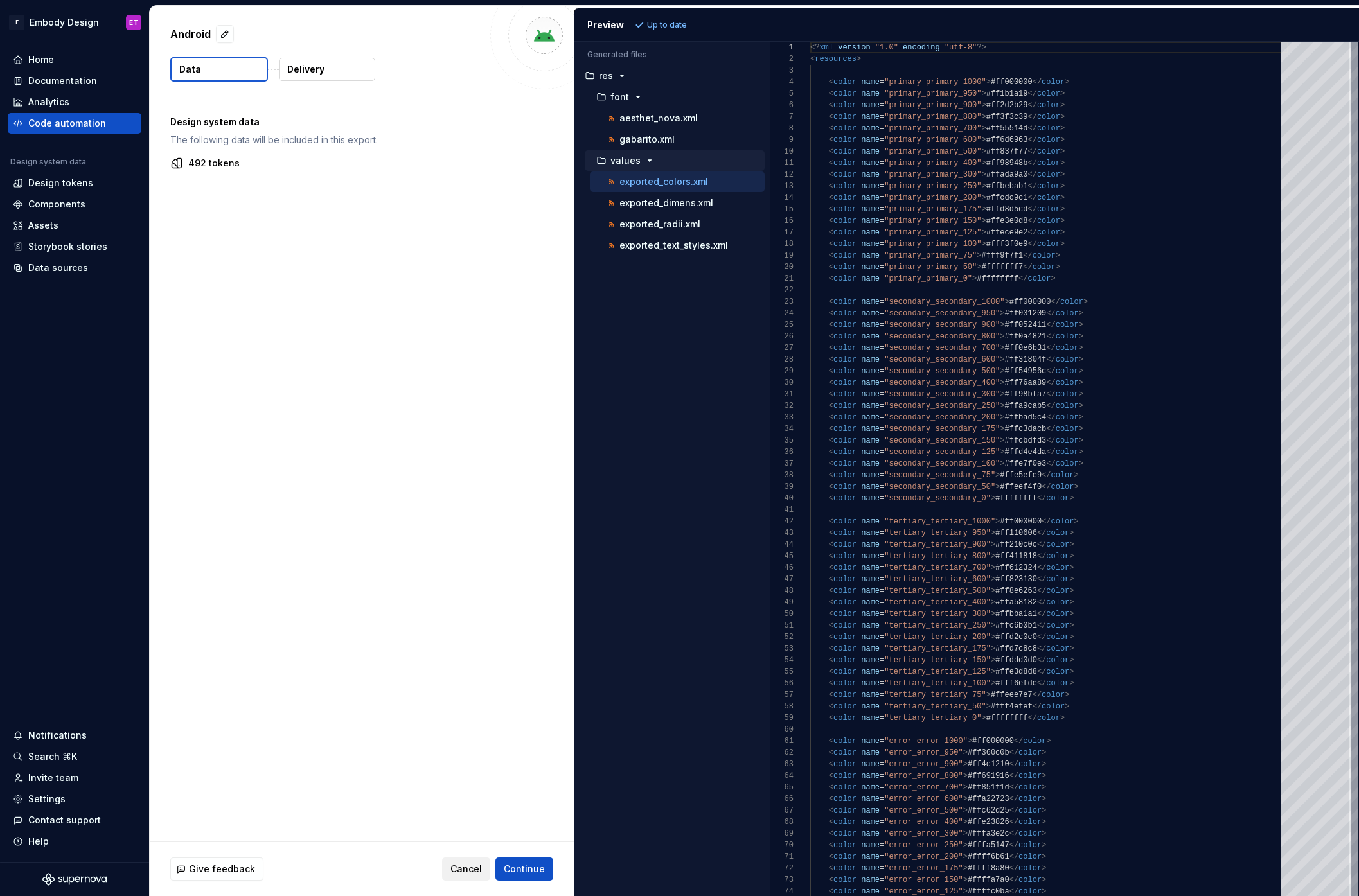
click at [463, 868] on span "Cancel" at bounding box center [466, 868] width 32 height 13
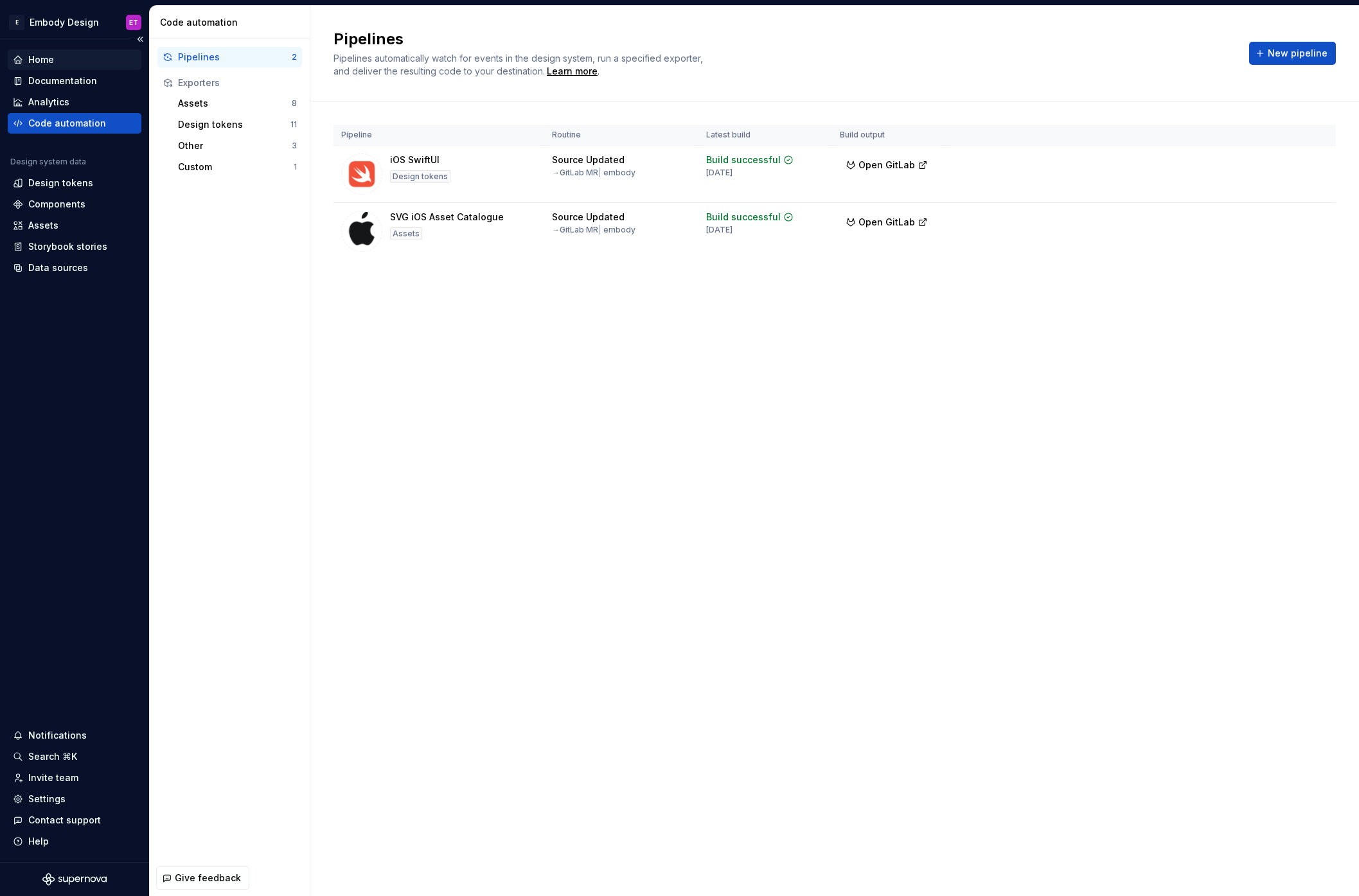
click at [71, 68] on div "Home" at bounding box center [74, 59] width 133 height 20
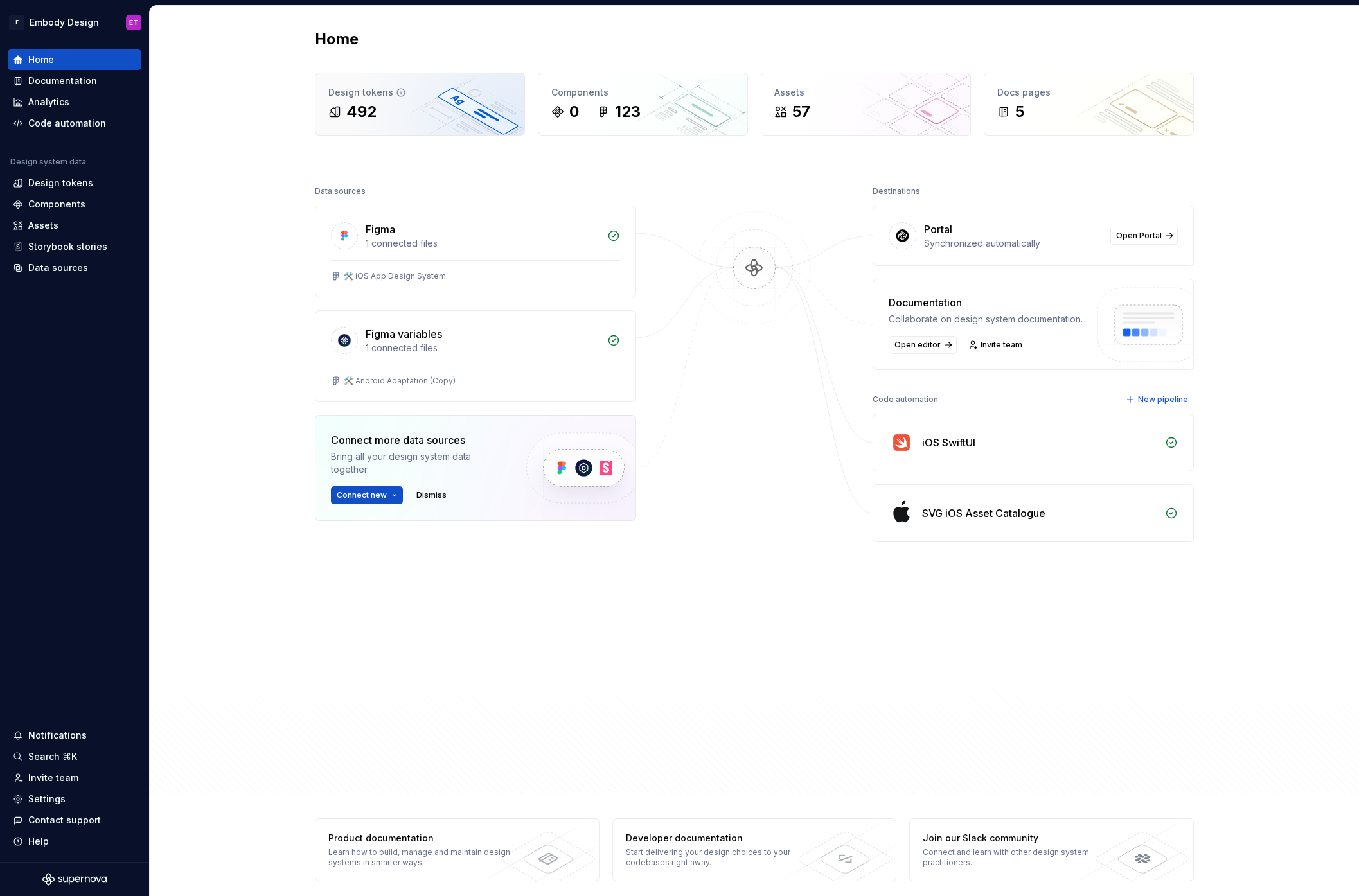
click at [411, 116] on div "492" at bounding box center [420, 111] width 184 height 20
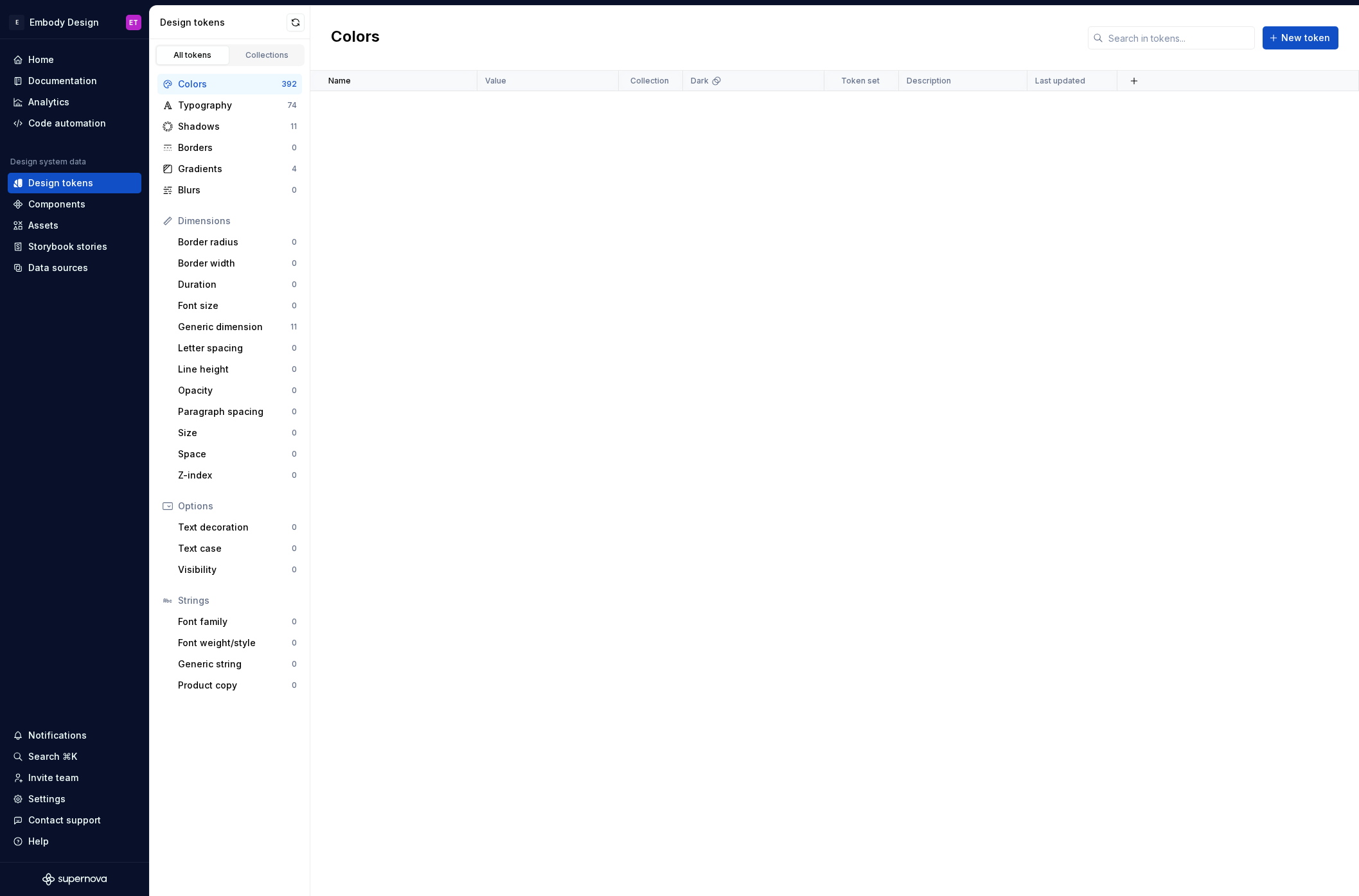
scroll to position [3813, 0]
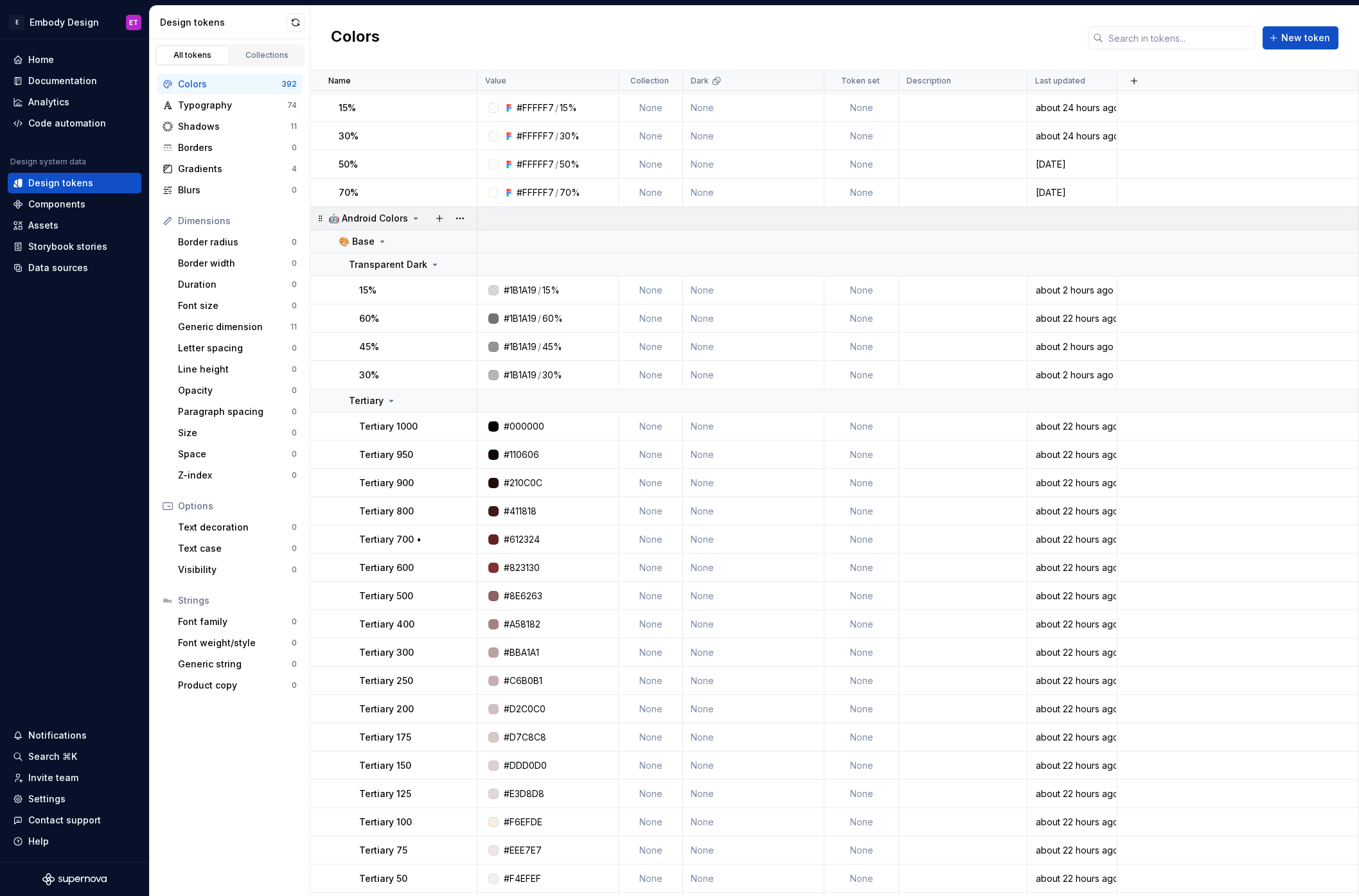
click at [415, 220] on icon at bounding box center [415, 218] width 11 height 11
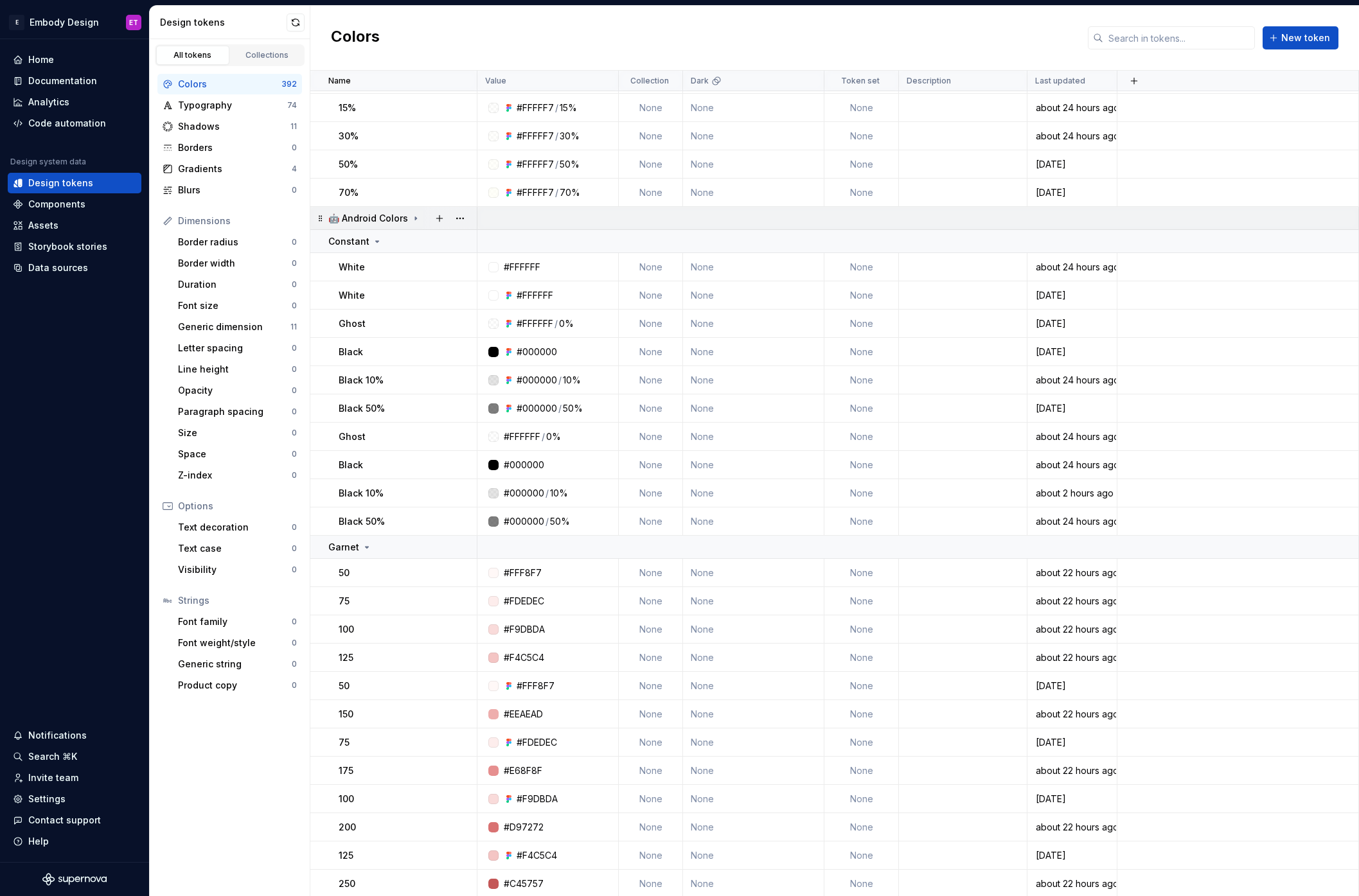
click at [415, 218] on icon at bounding box center [415, 217] width 1 height 3
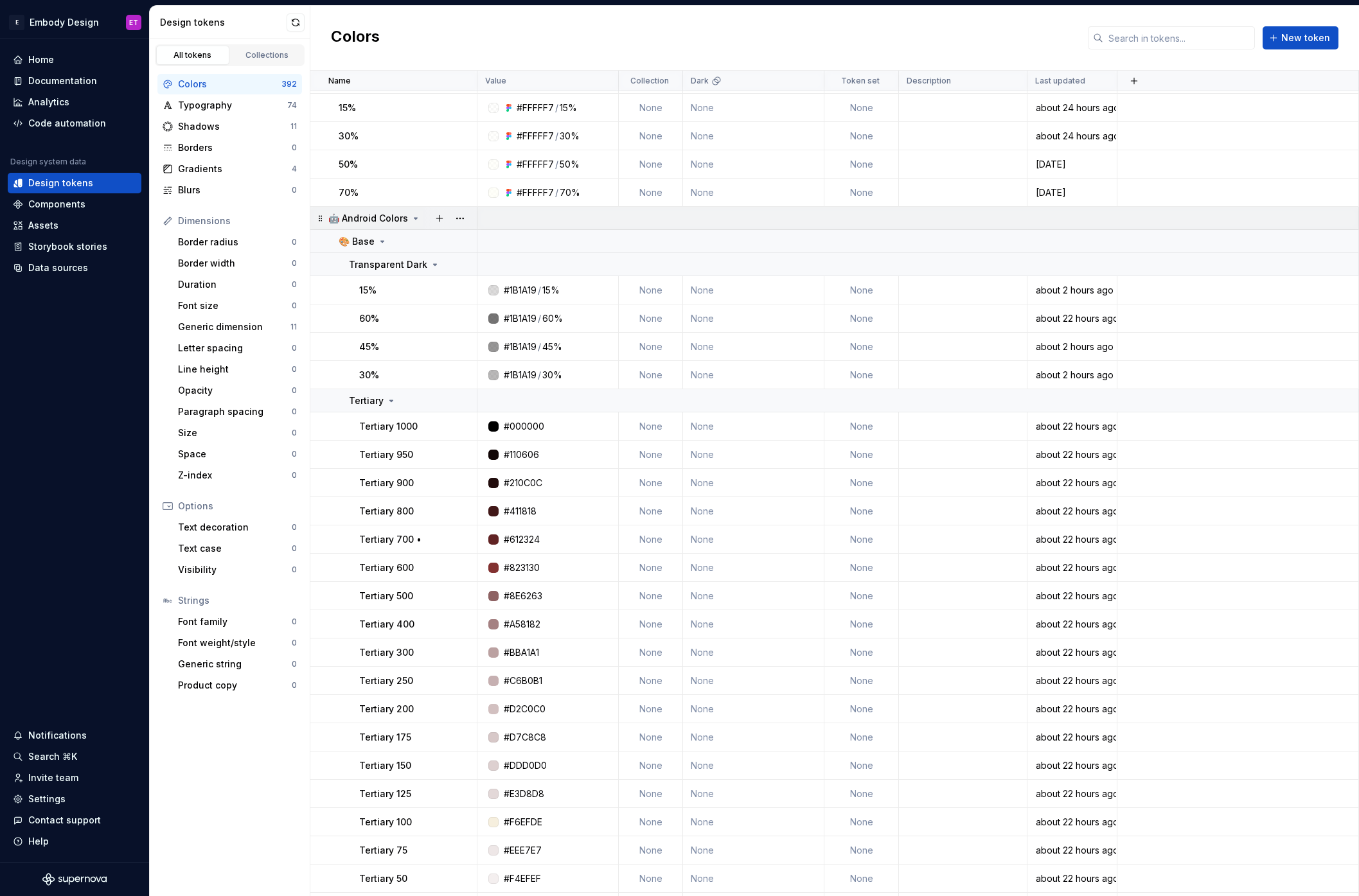
click at [414, 218] on icon at bounding box center [415, 218] width 3 height 1
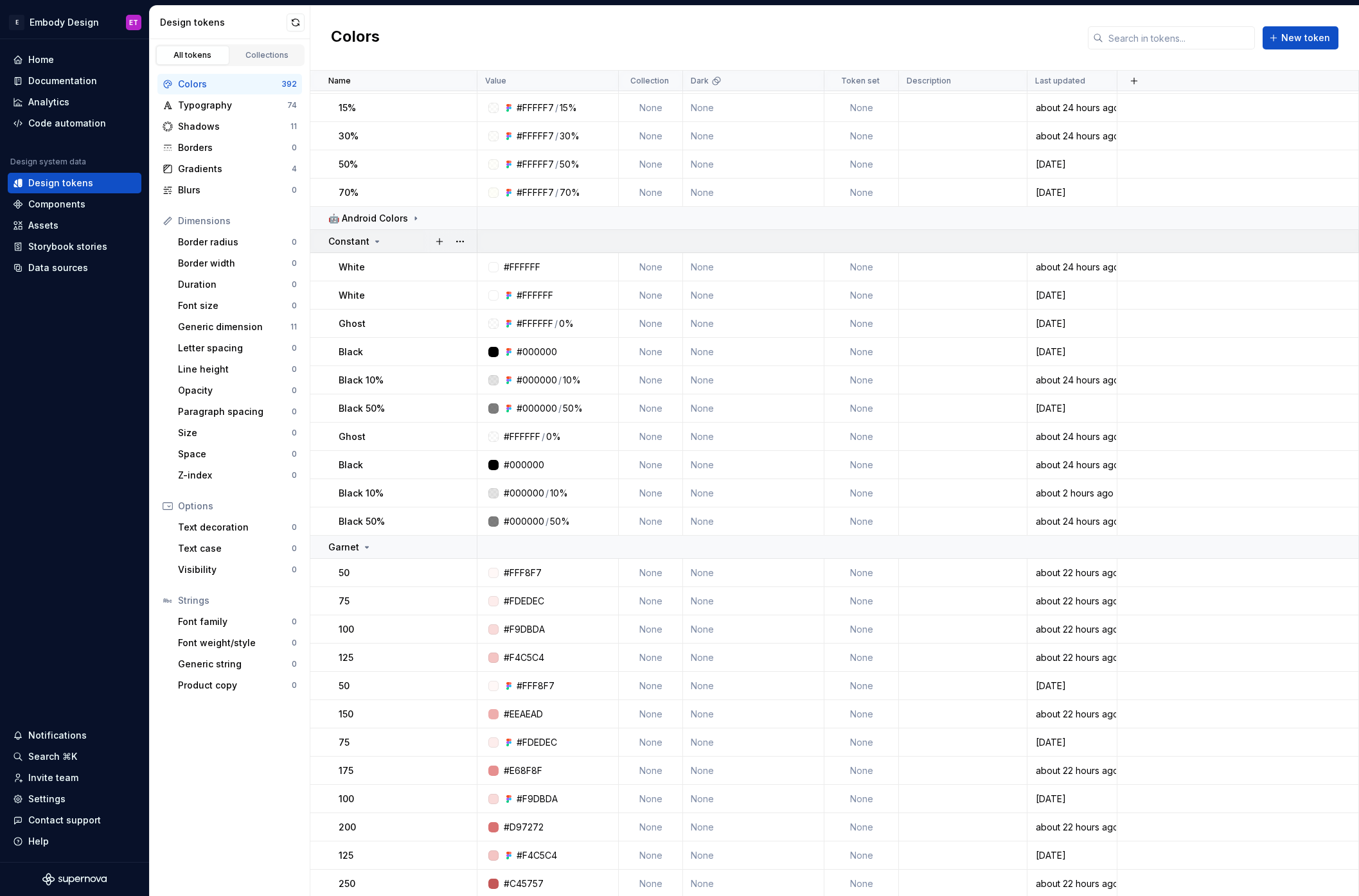
click at [378, 239] on icon at bounding box center [377, 241] width 11 height 11
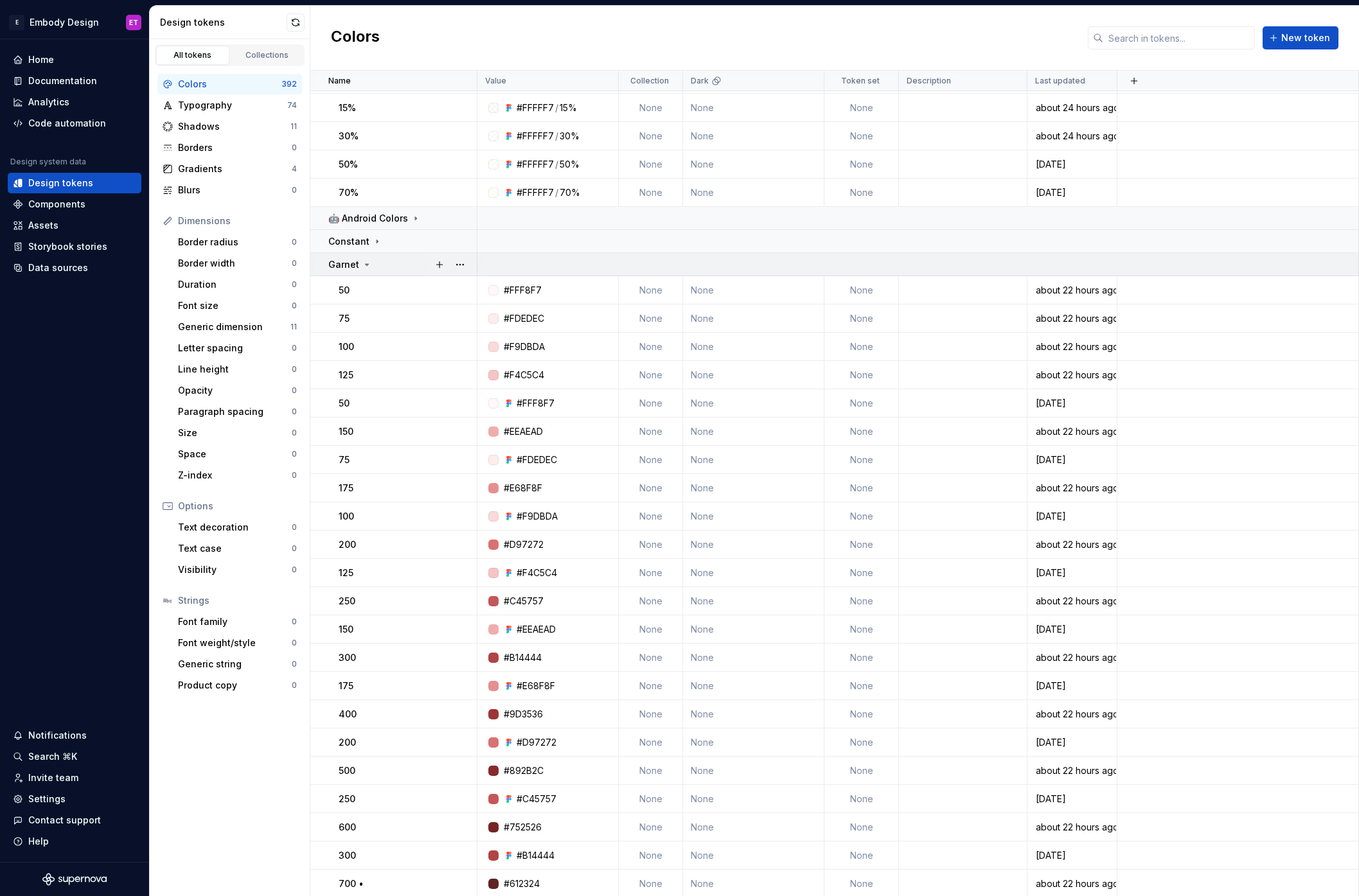
click at [368, 261] on icon at bounding box center [367, 265] width 11 height 11
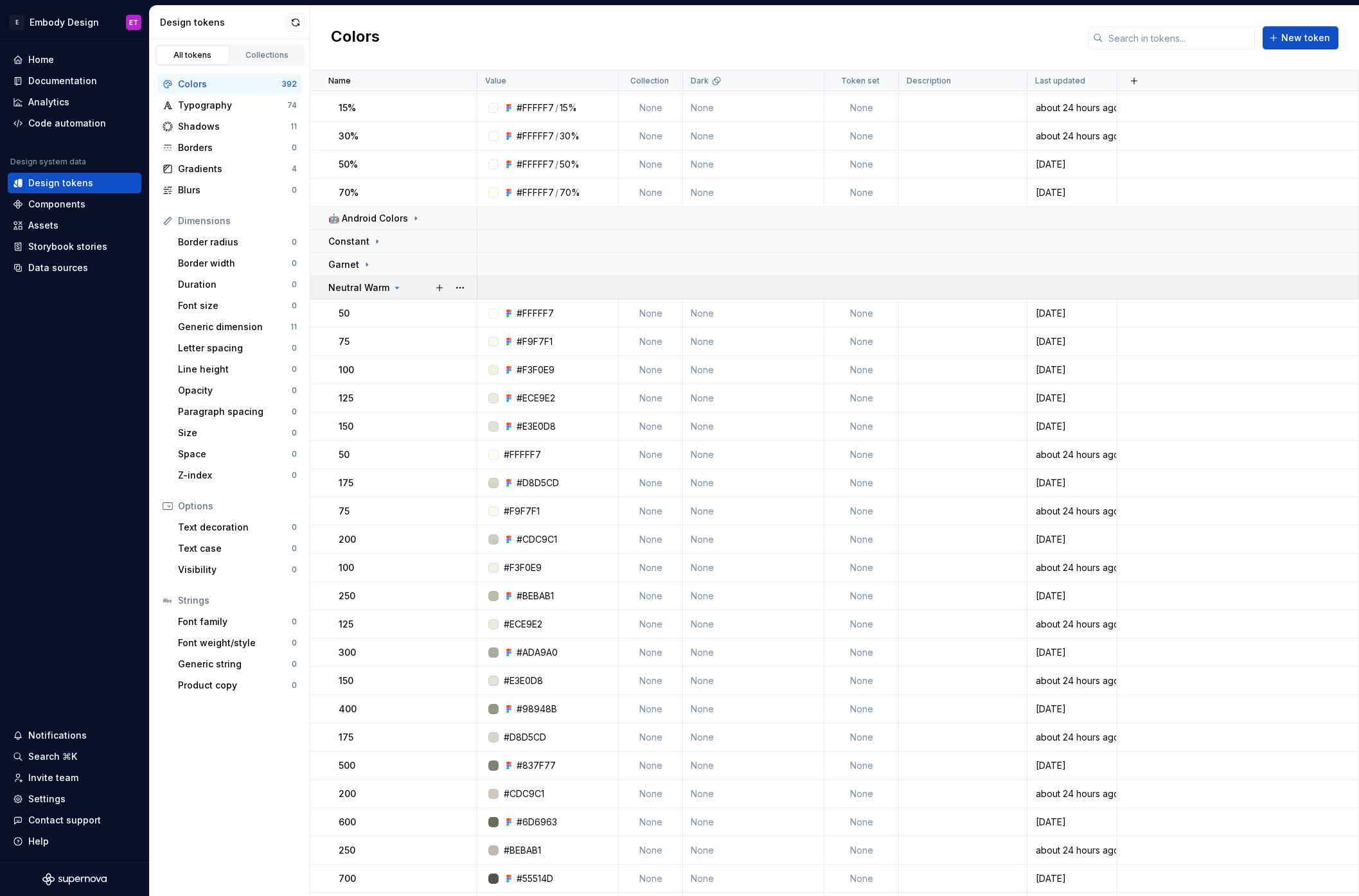
click at [396, 289] on icon at bounding box center [397, 288] width 11 height 11
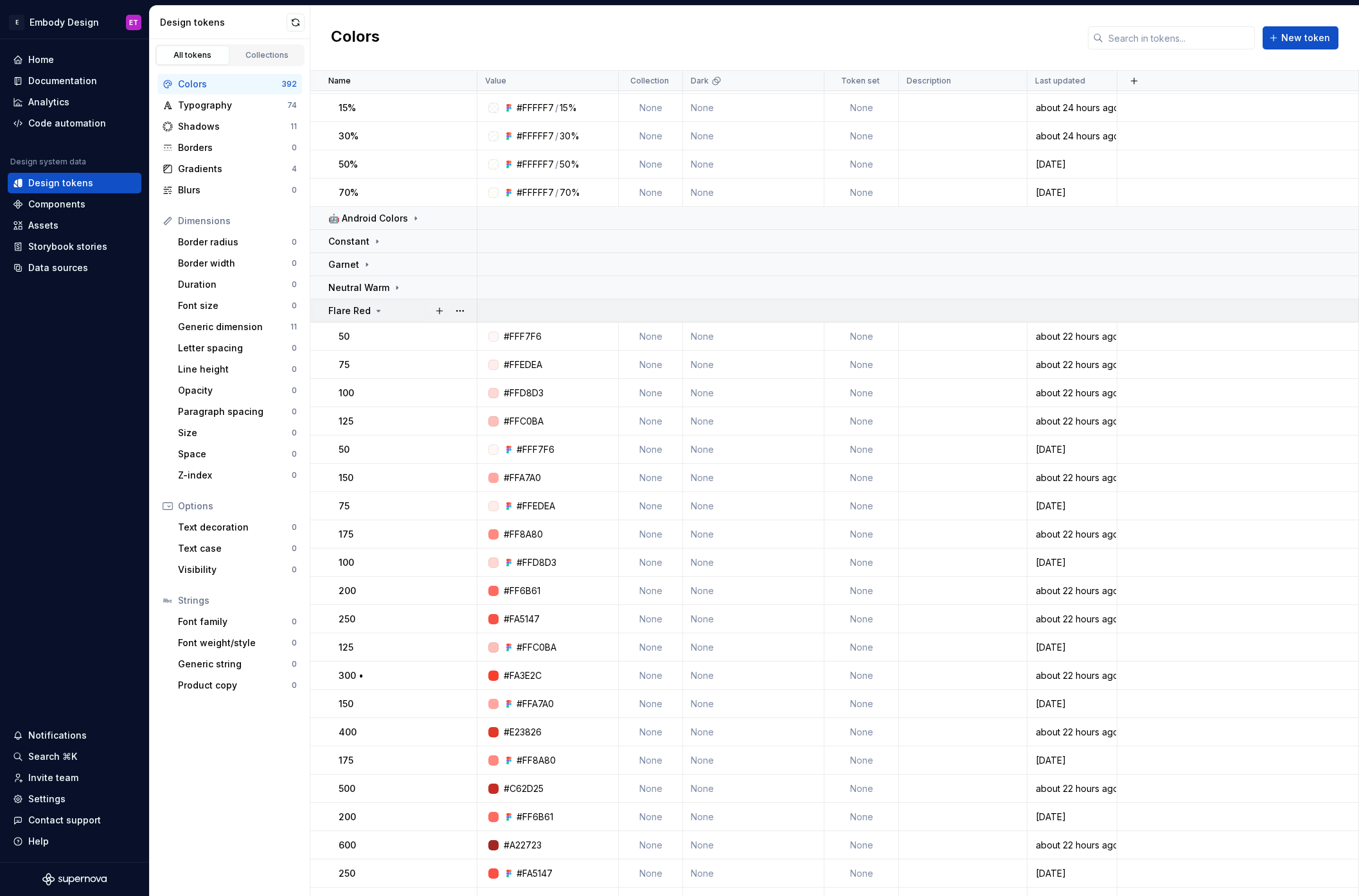
click at [378, 316] on div "Flare Red" at bounding box center [355, 310] width 55 height 13
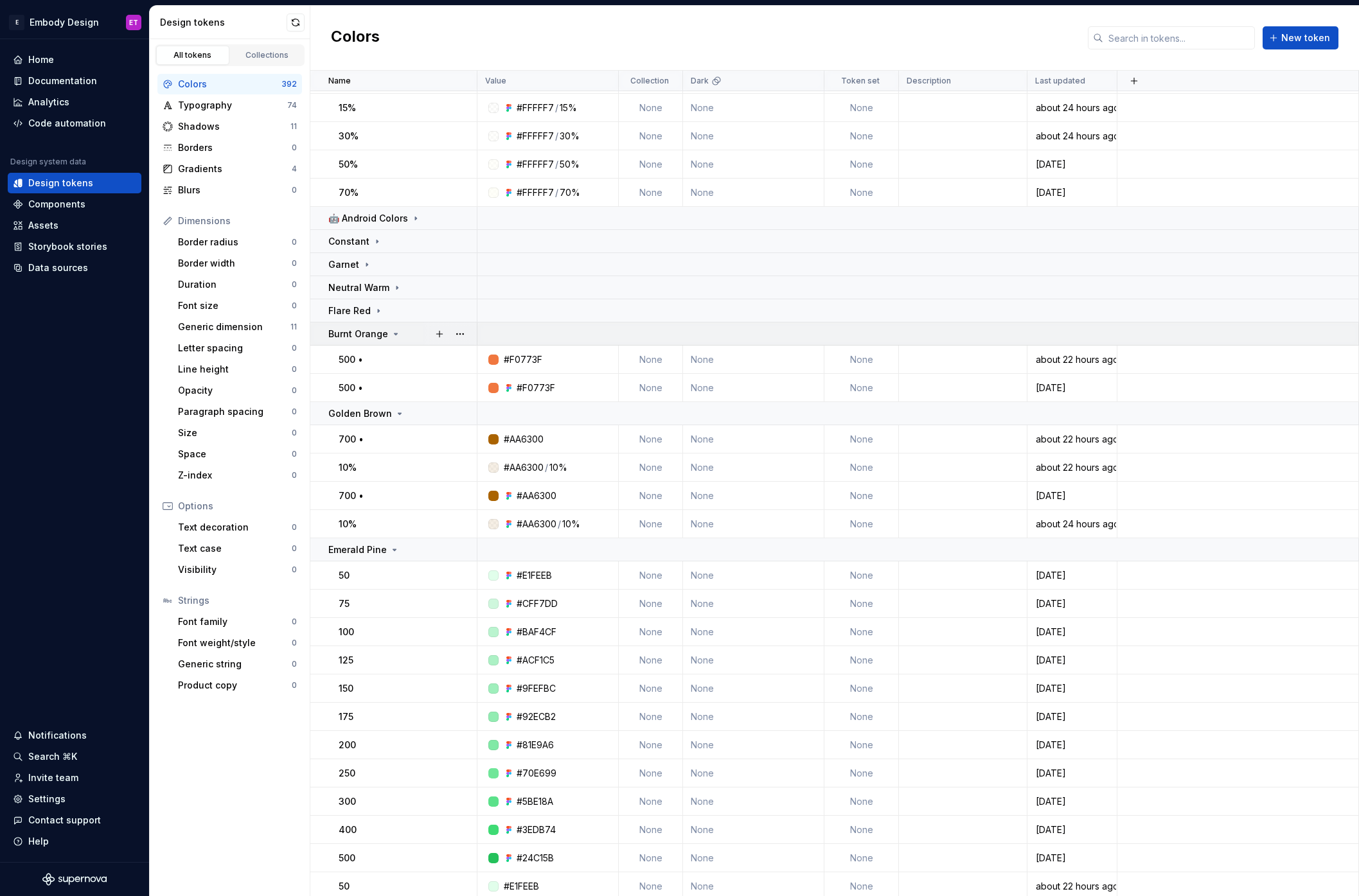
click at [390, 331] on icon at bounding box center [395, 334] width 11 height 11
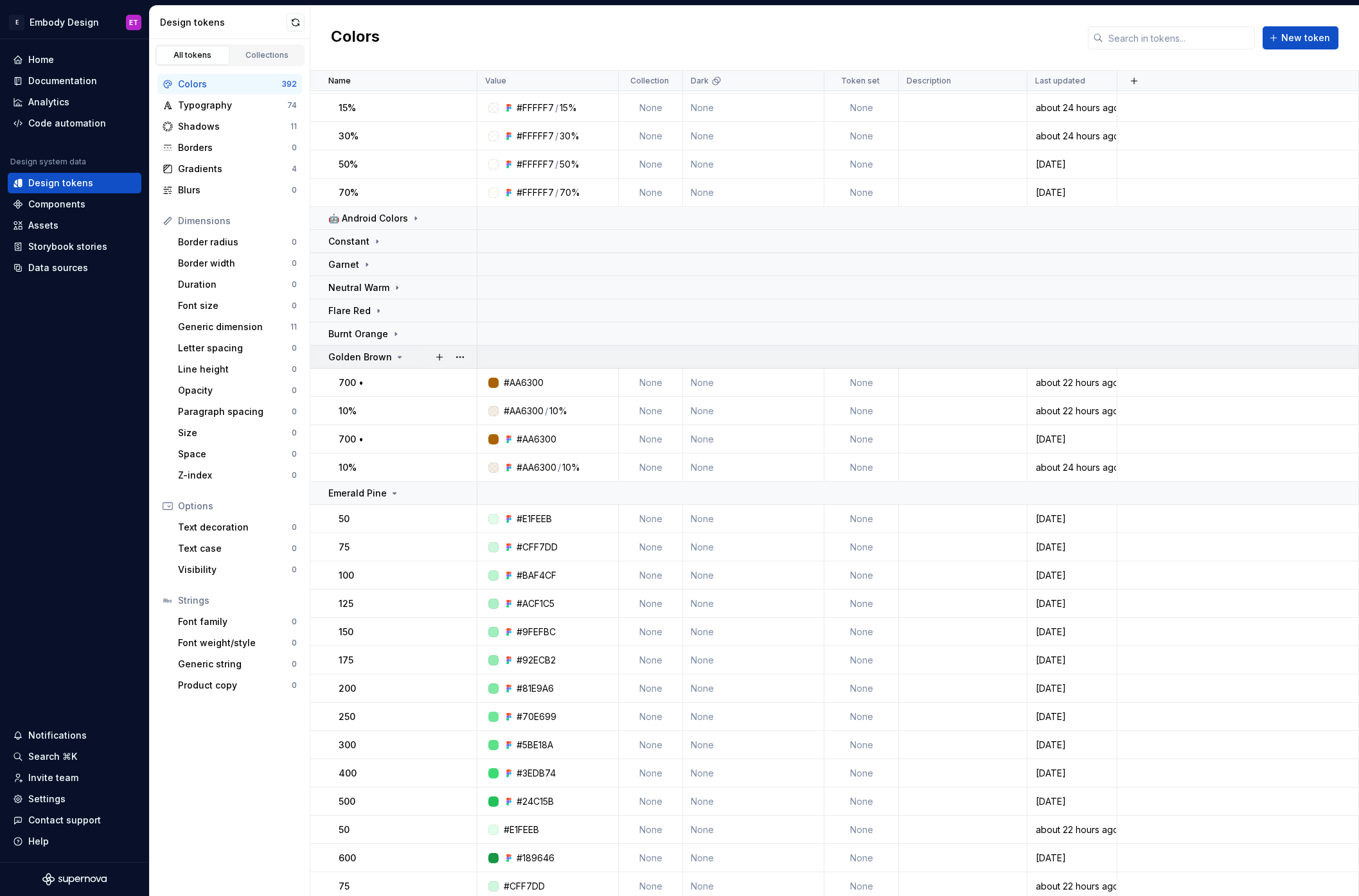
click at [402, 356] on div "Golden Brown" at bounding box center [402, 356] width 148 height 13
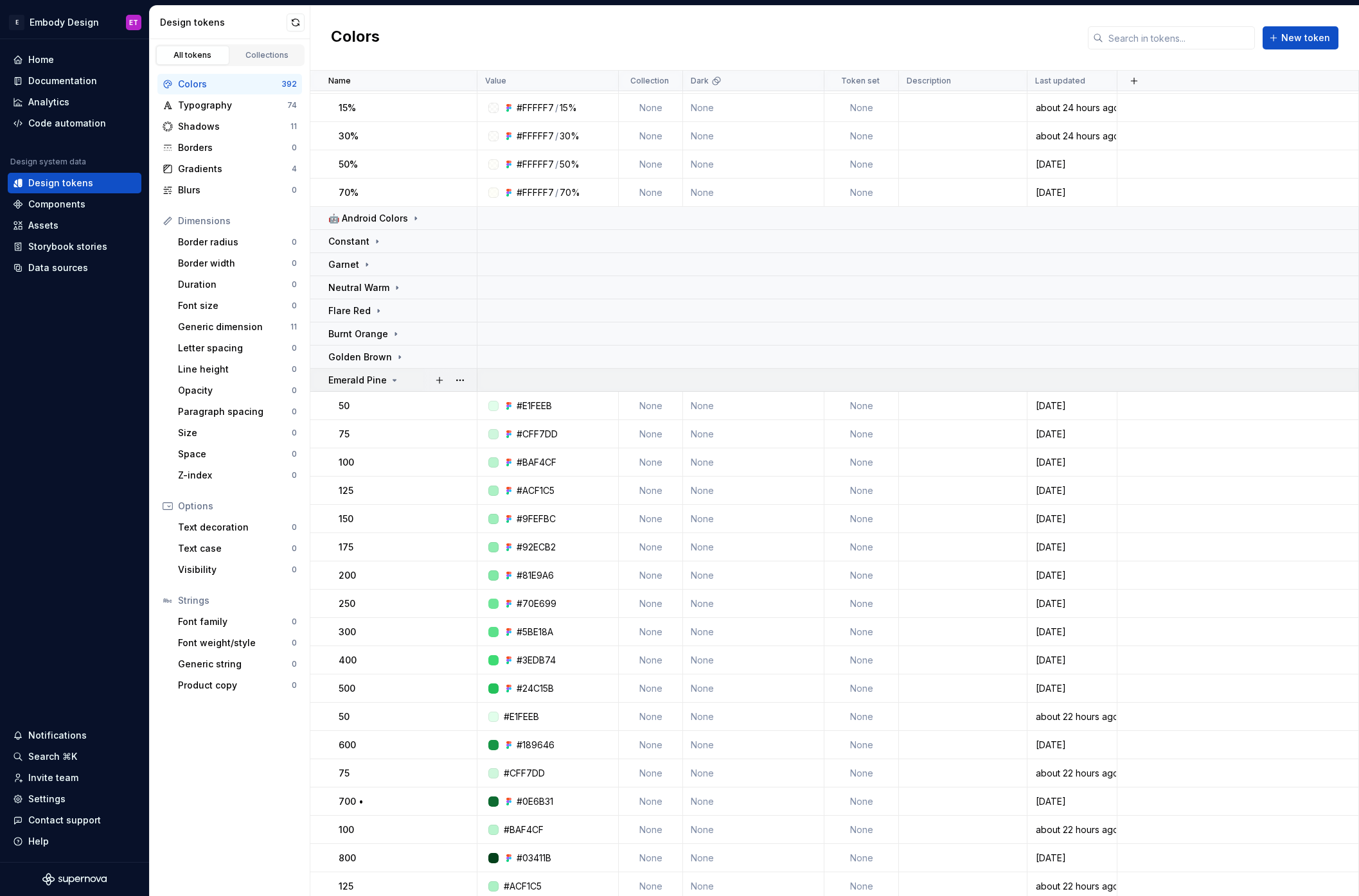
click at [394, 375] on div "Emerald Pine" at bounding box center [364, 379] width 71 height 13
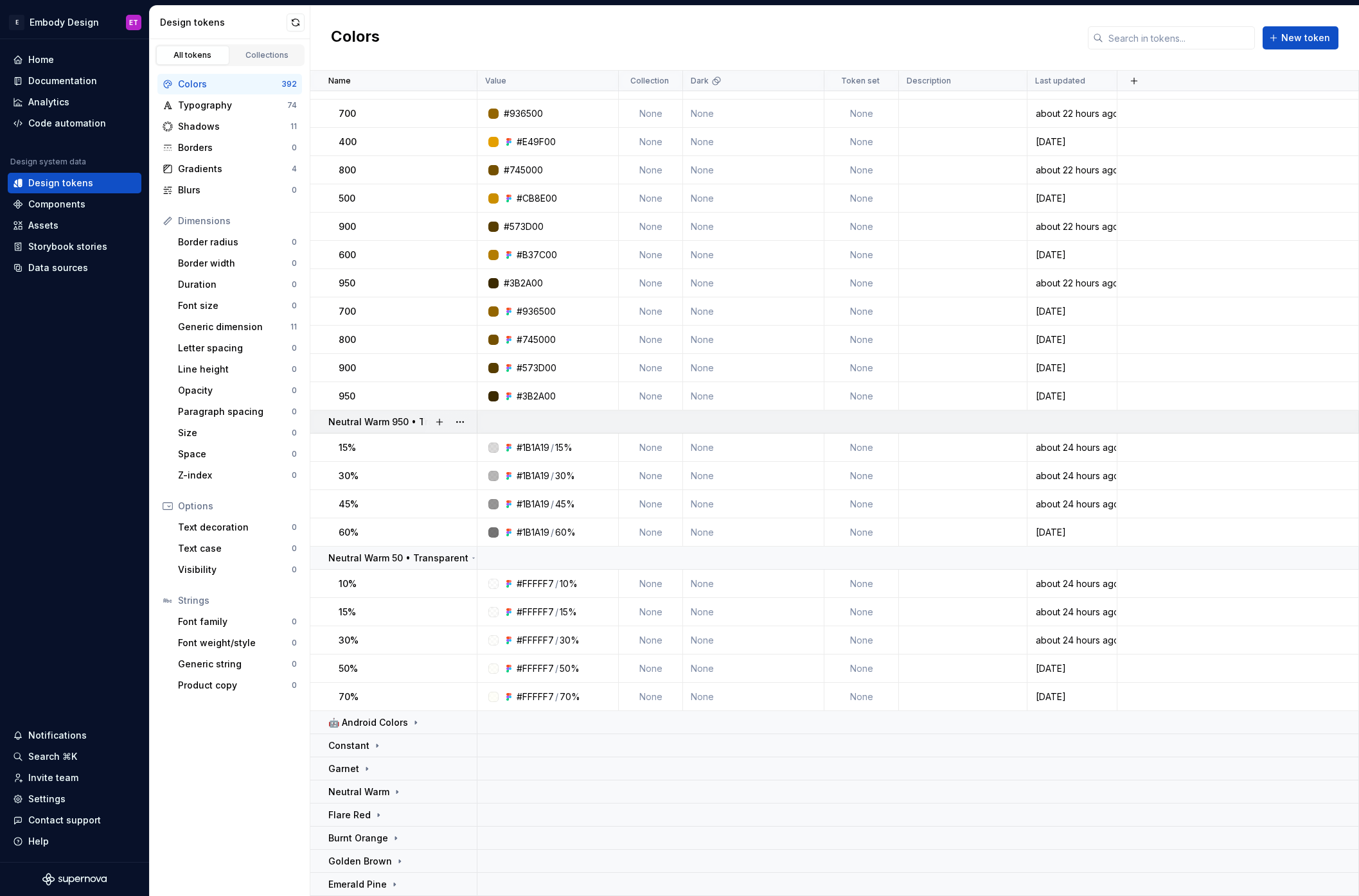
click at [411, 422] on p "Neutral Warm 950 • Transparent" at bounding box center [401, 421] width 146 height 13
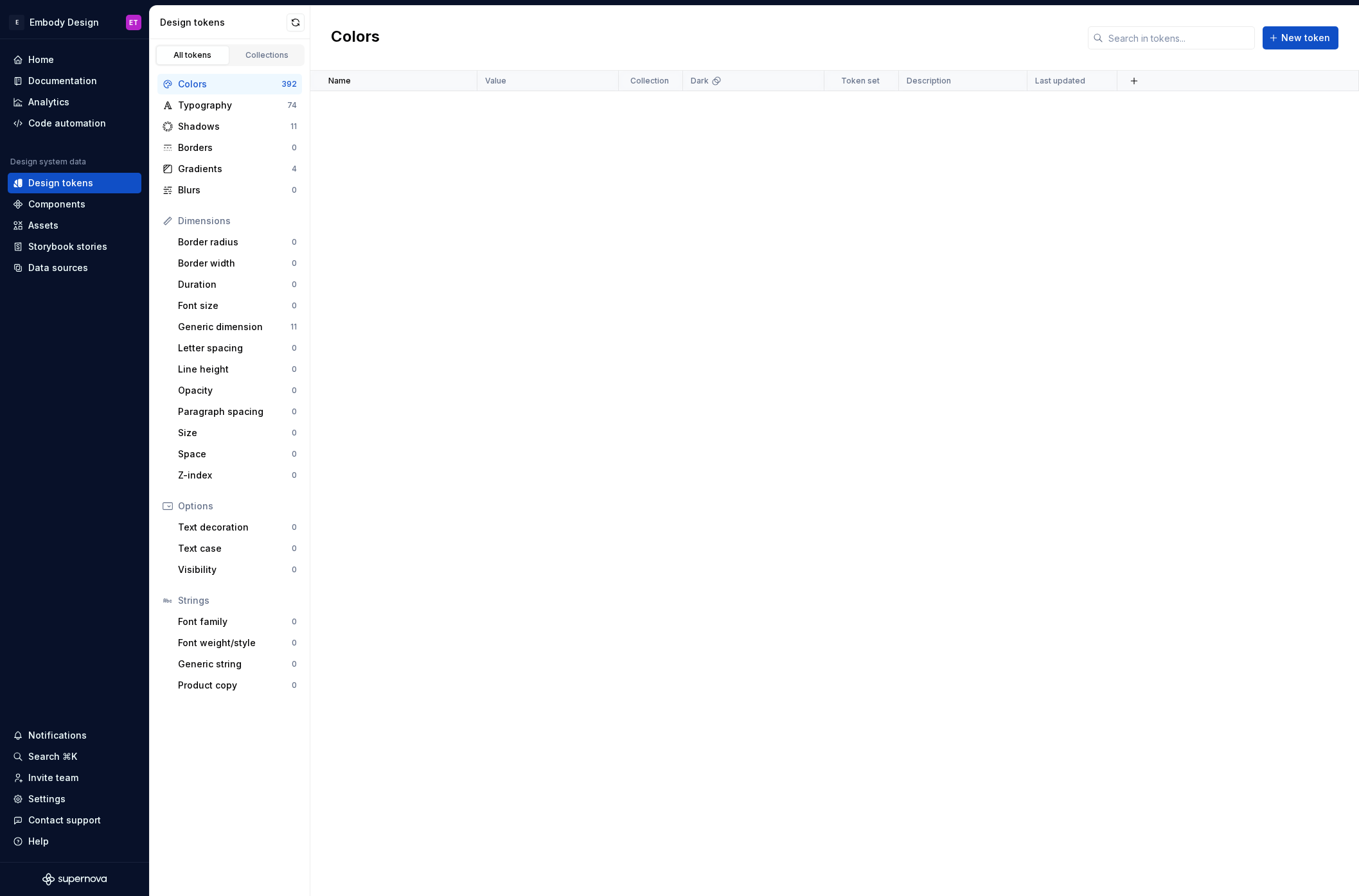
scroll to position [0, 0]
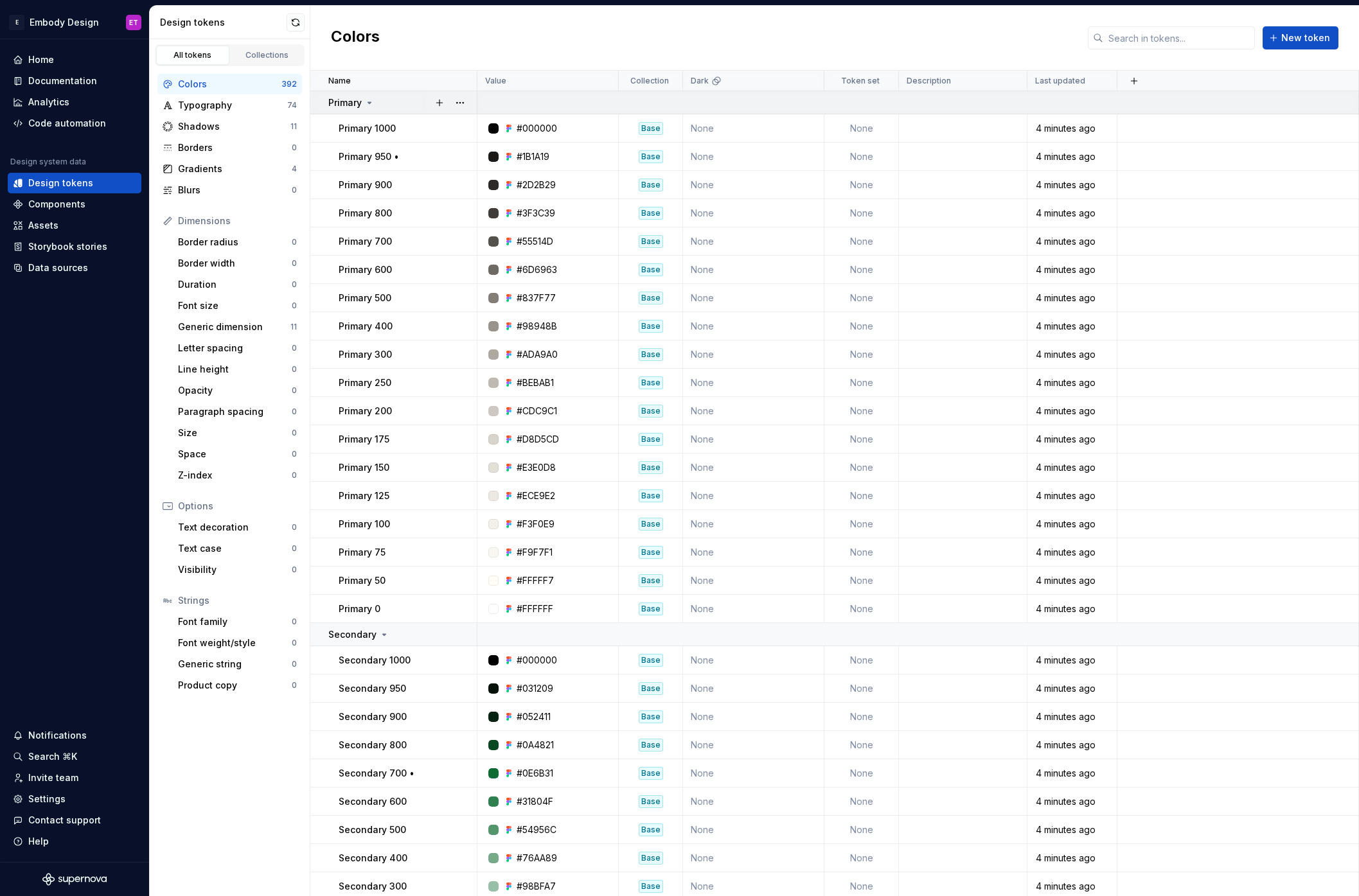
click at [374, 107] on icon at bounding box center [369, 102] width 11 height 11
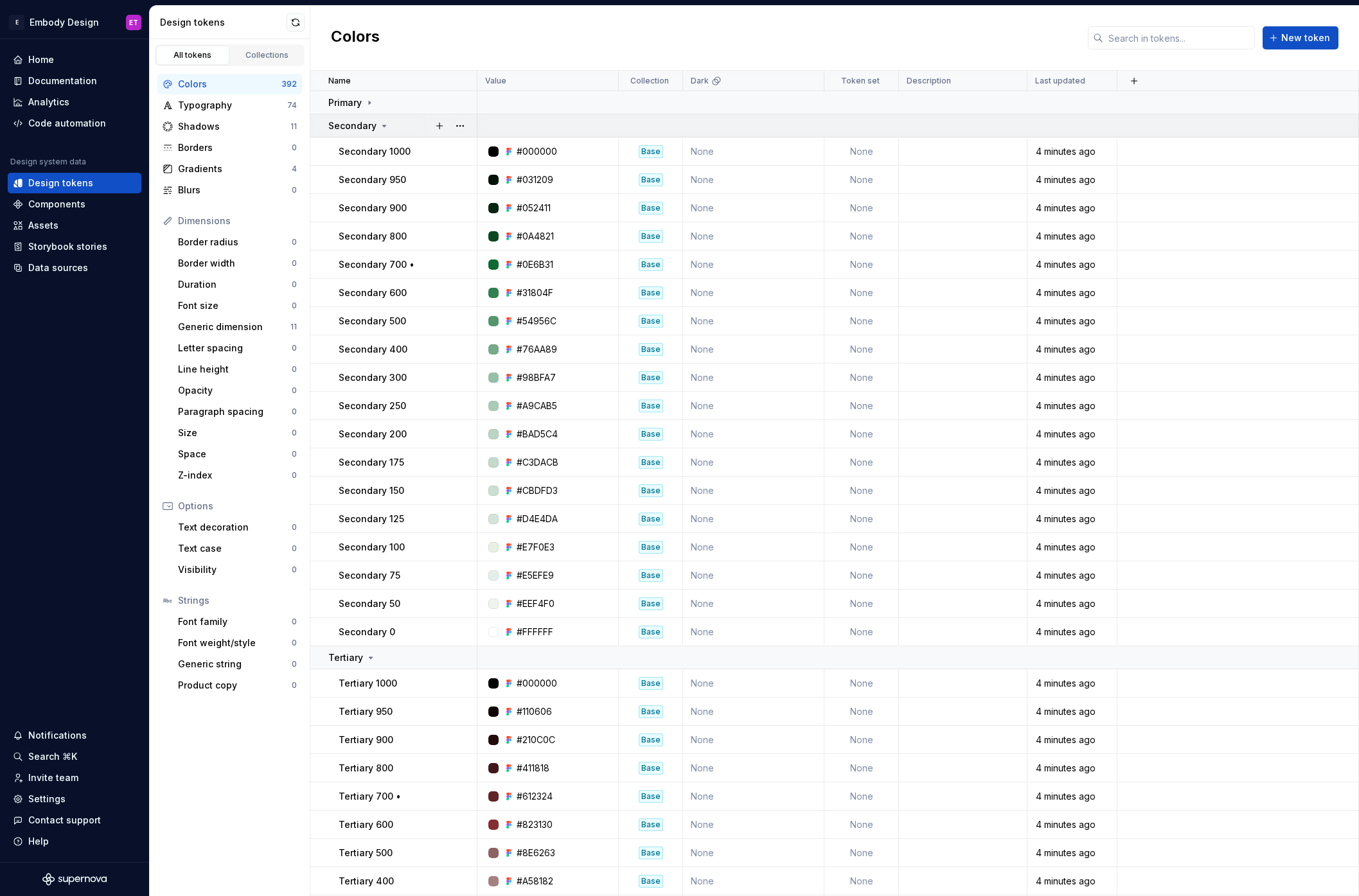
click at [374, 125] on p "Secondary" at bounding box center [353, 126] width 48 height 13
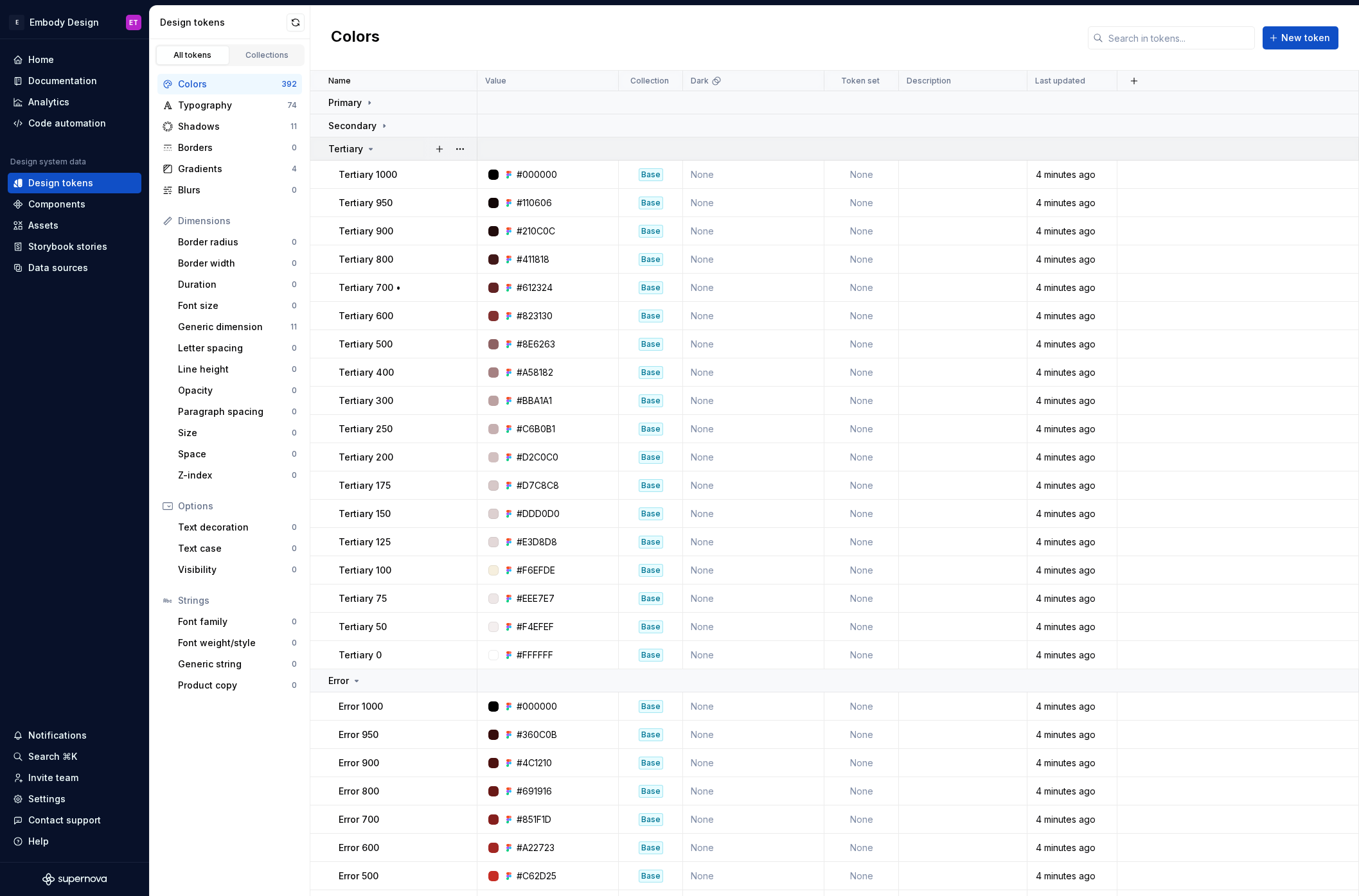
click at [366, 152] on icon at bounding box center [371, 149] width 11 height 11
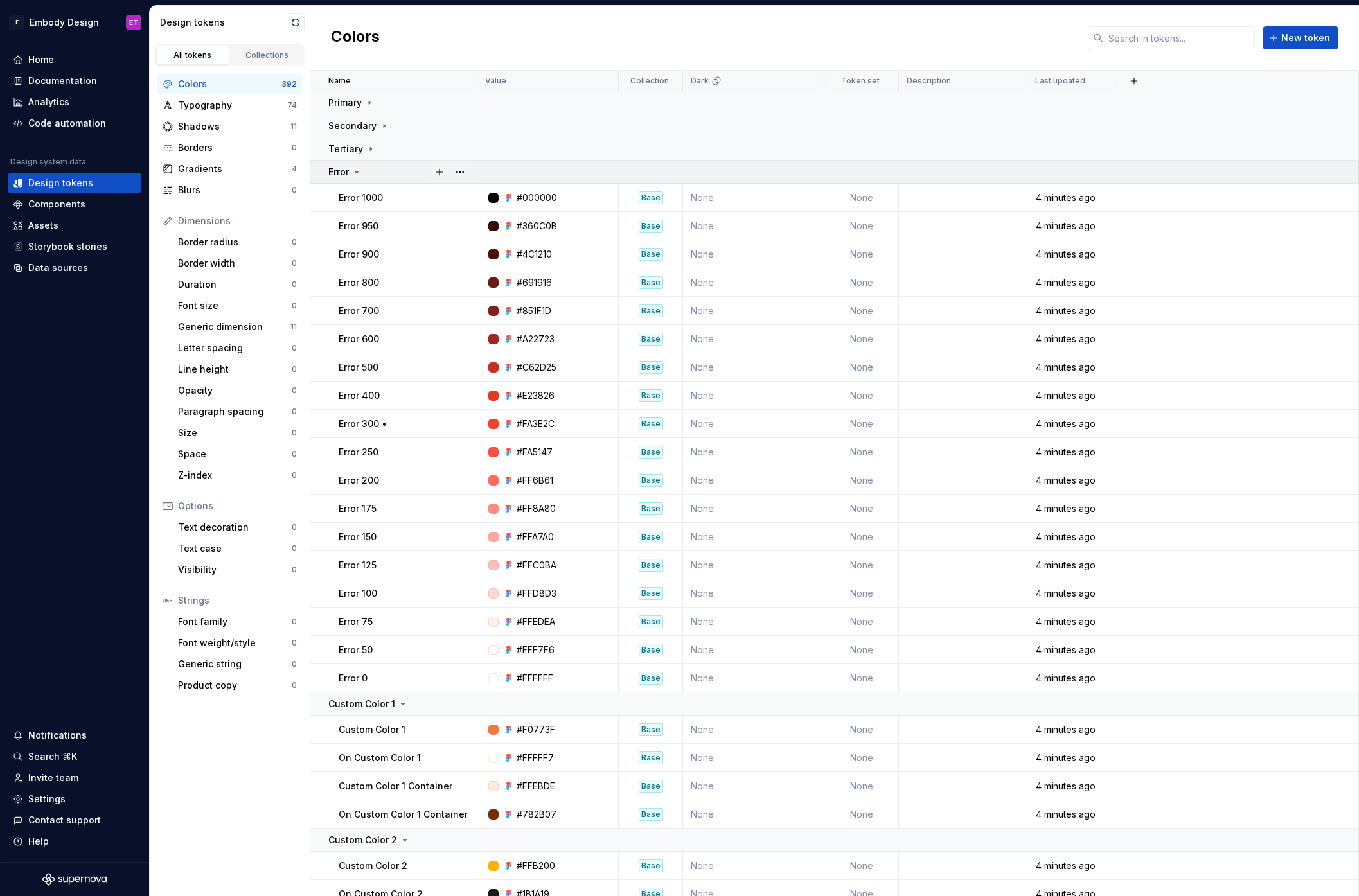
click at [362, 168] on div "Error" at bounding box center [402, 172] width 148 height 13
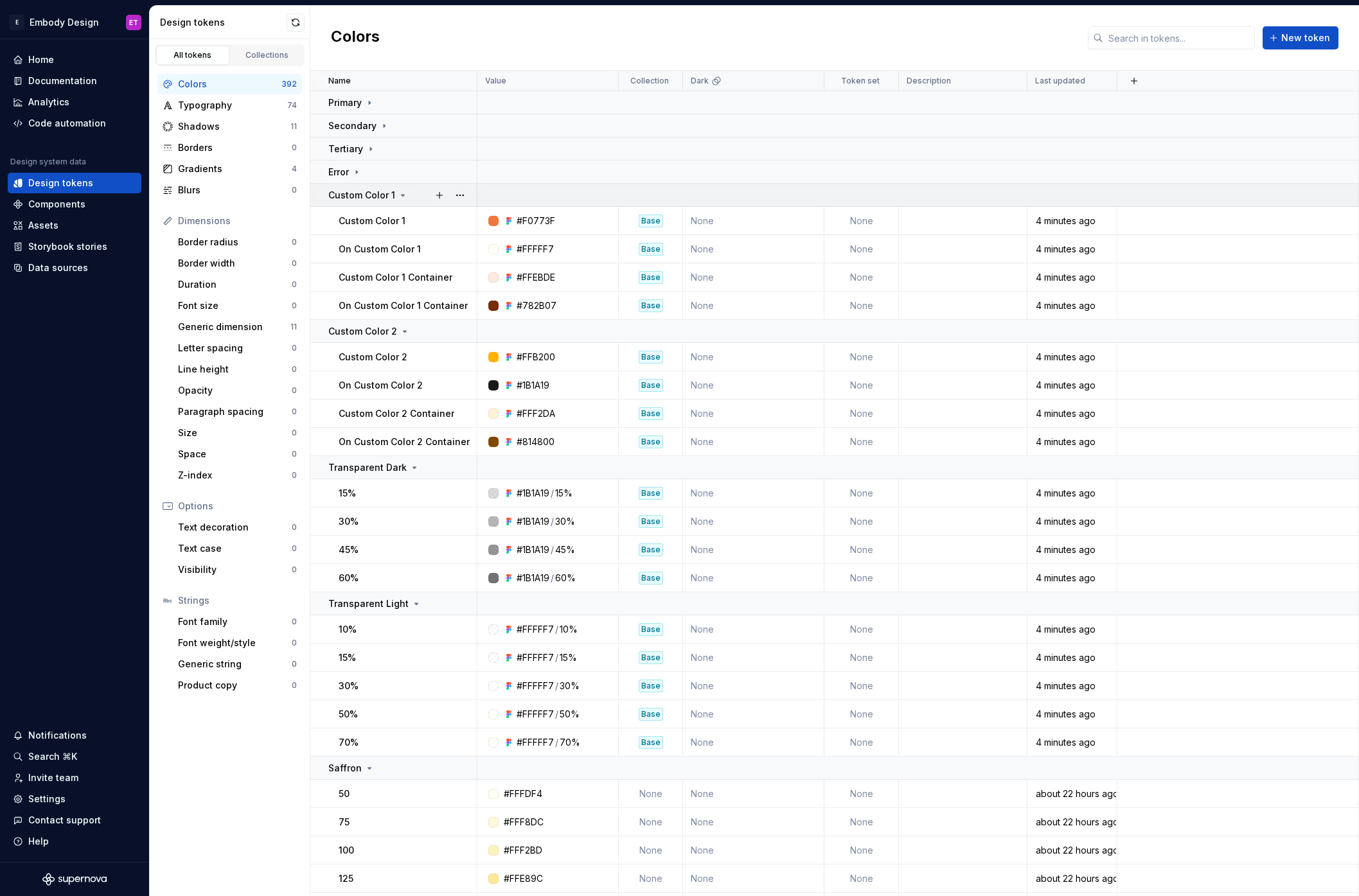
click at [378, 191] on p "Custom Color 1" at bounding box center [361, 195] width 67 height 13
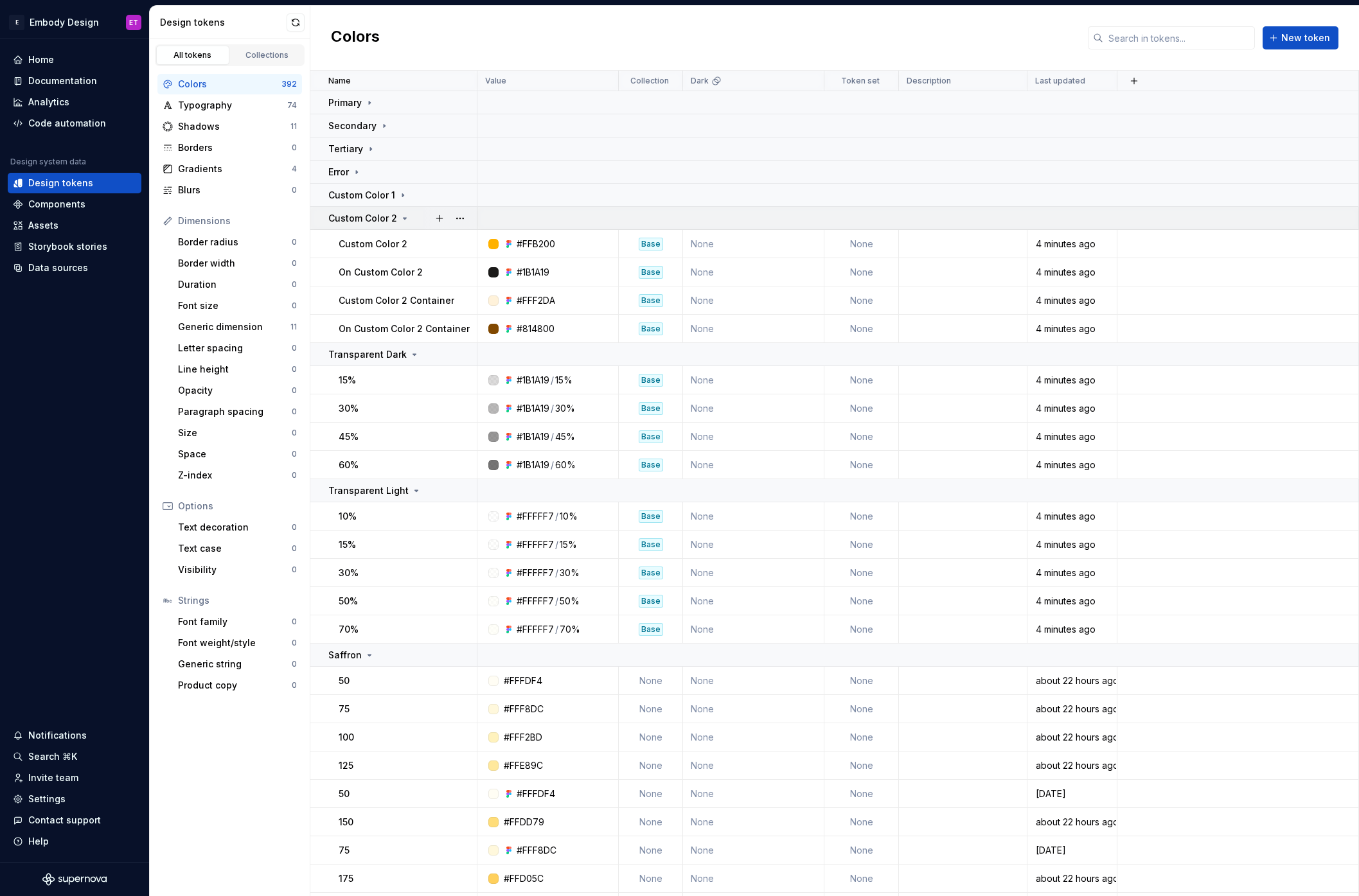
click at [384, 214] on p "Custom Color 2" at bounding box center [362, 218] width 69 height 13
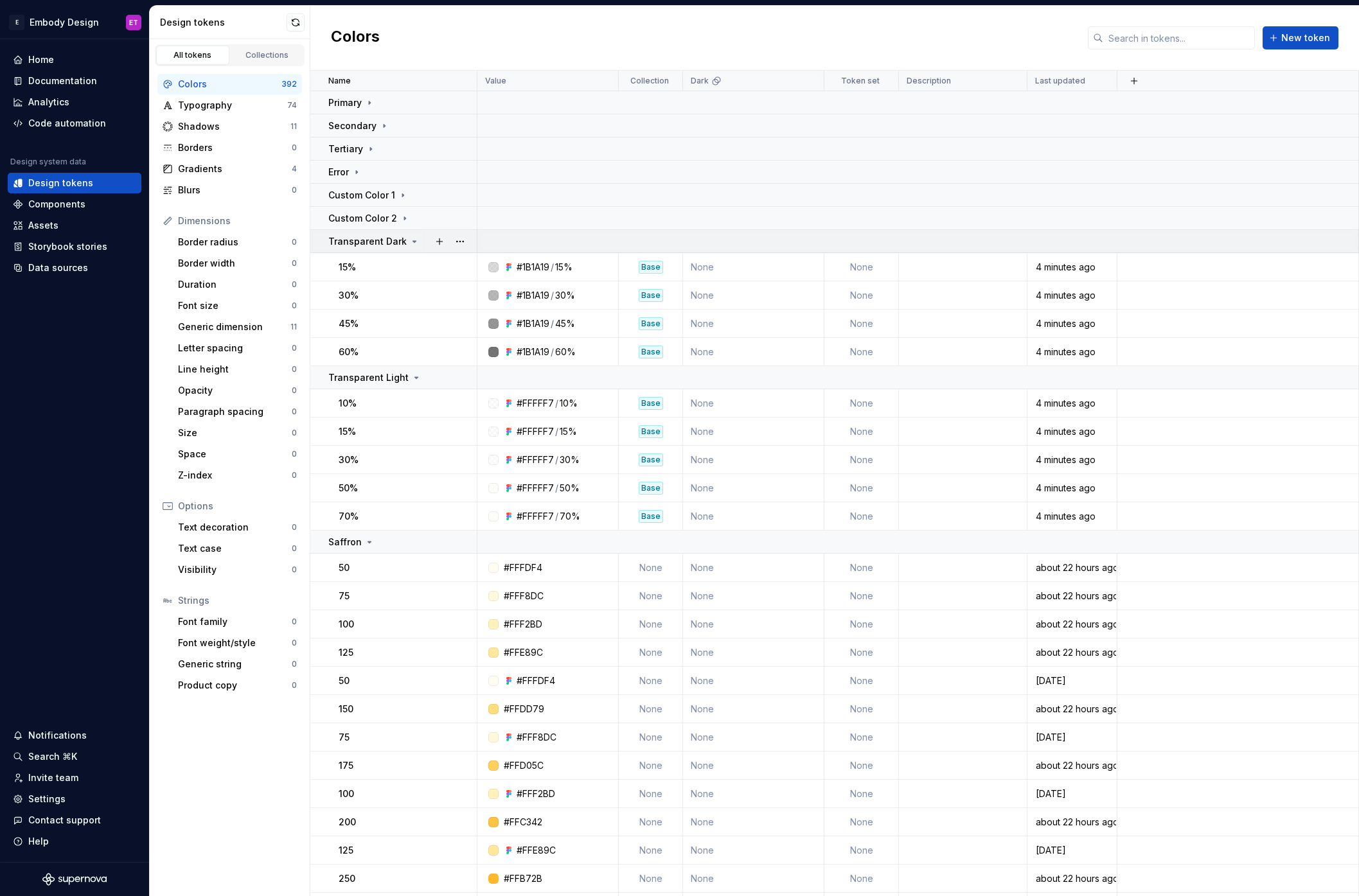
click at [386, 244] on p "Transparent Dark" at bounding box center [367, 240] width 78 height 13
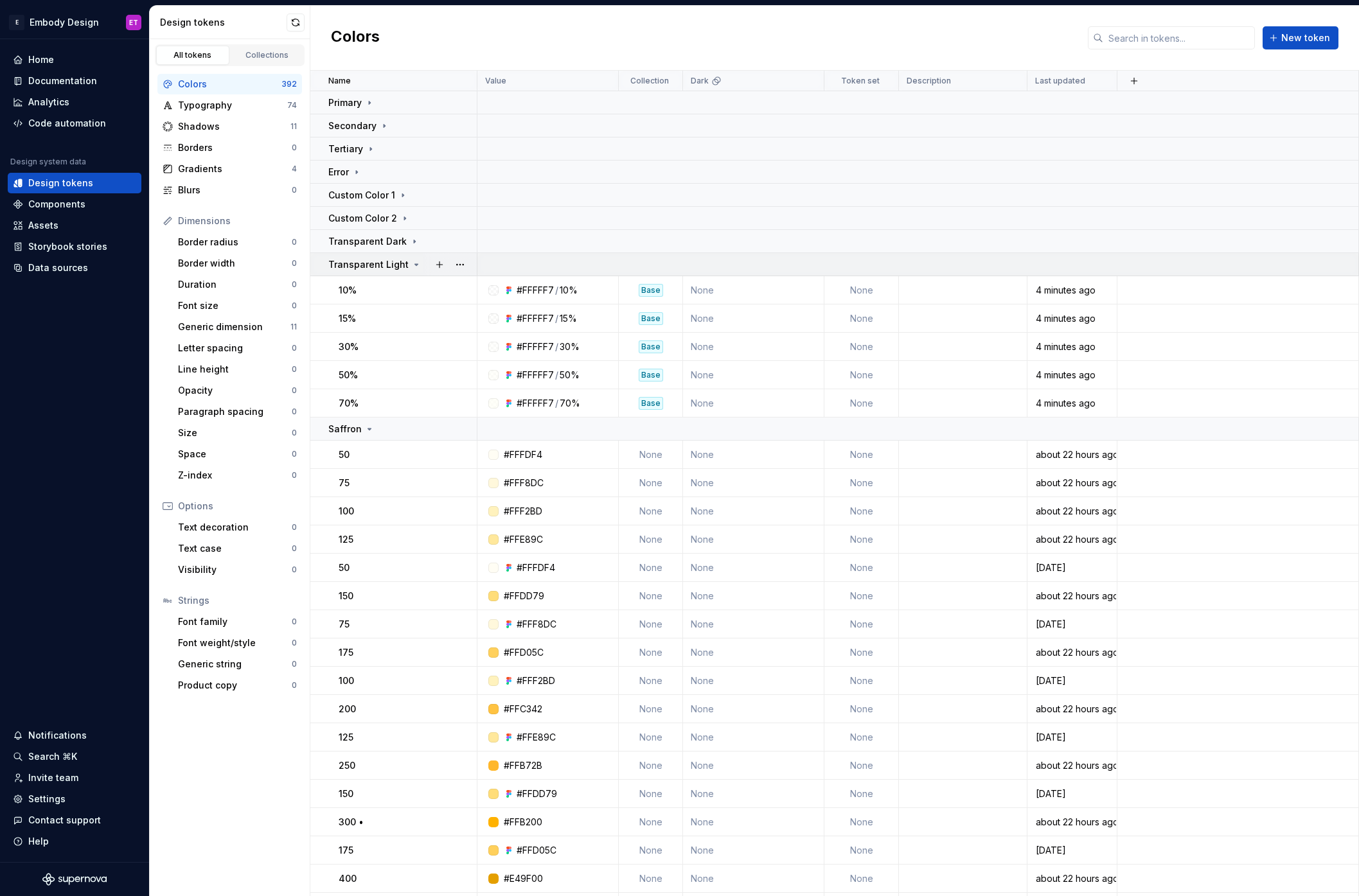
click at [399, 269] on p "Transparent Light" at bounding box center [368, 264] width 80 height 13
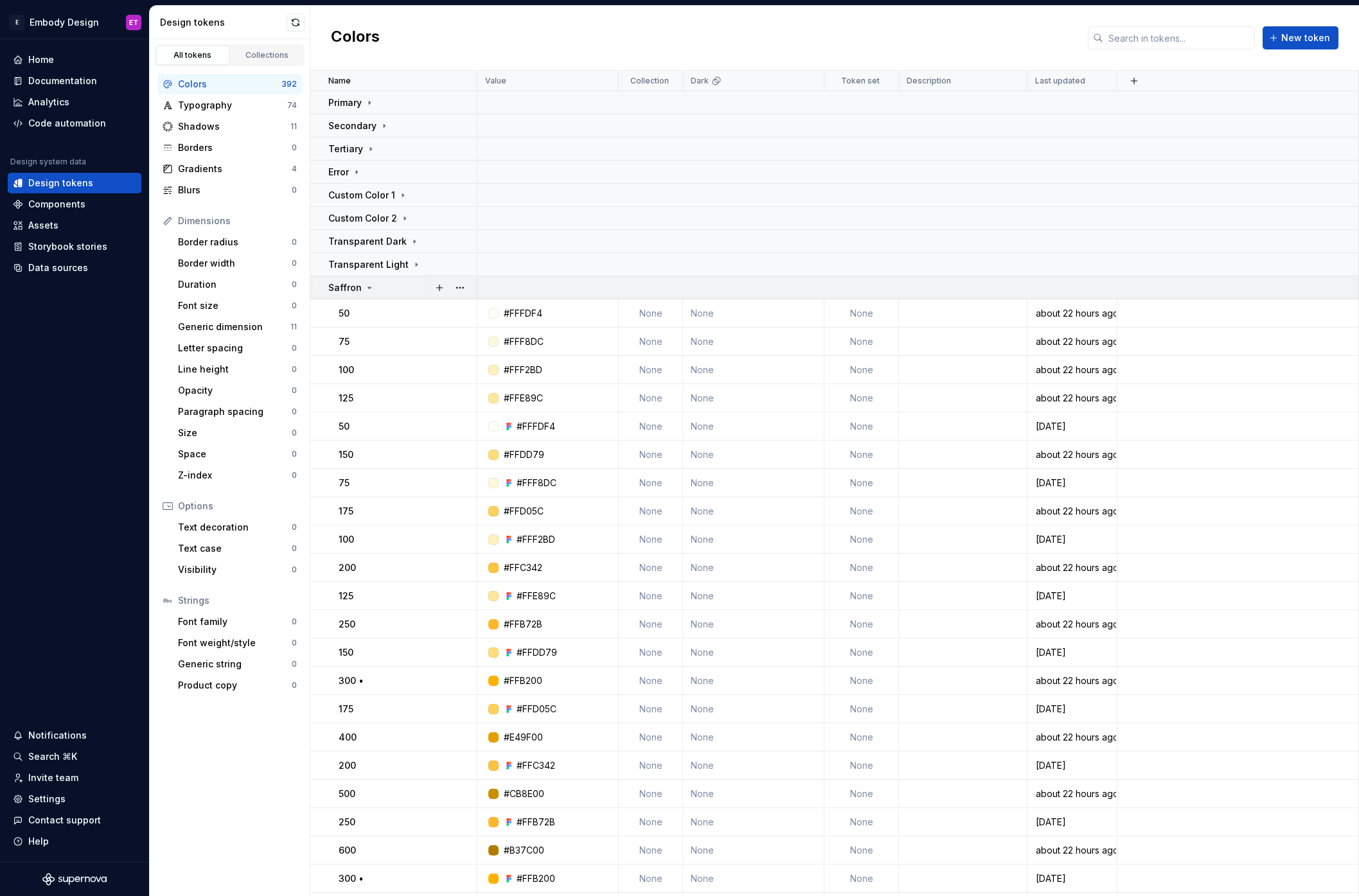
click at [398, 285] on div "Saffron" at bounding box center [402, 287] width 148 height 13
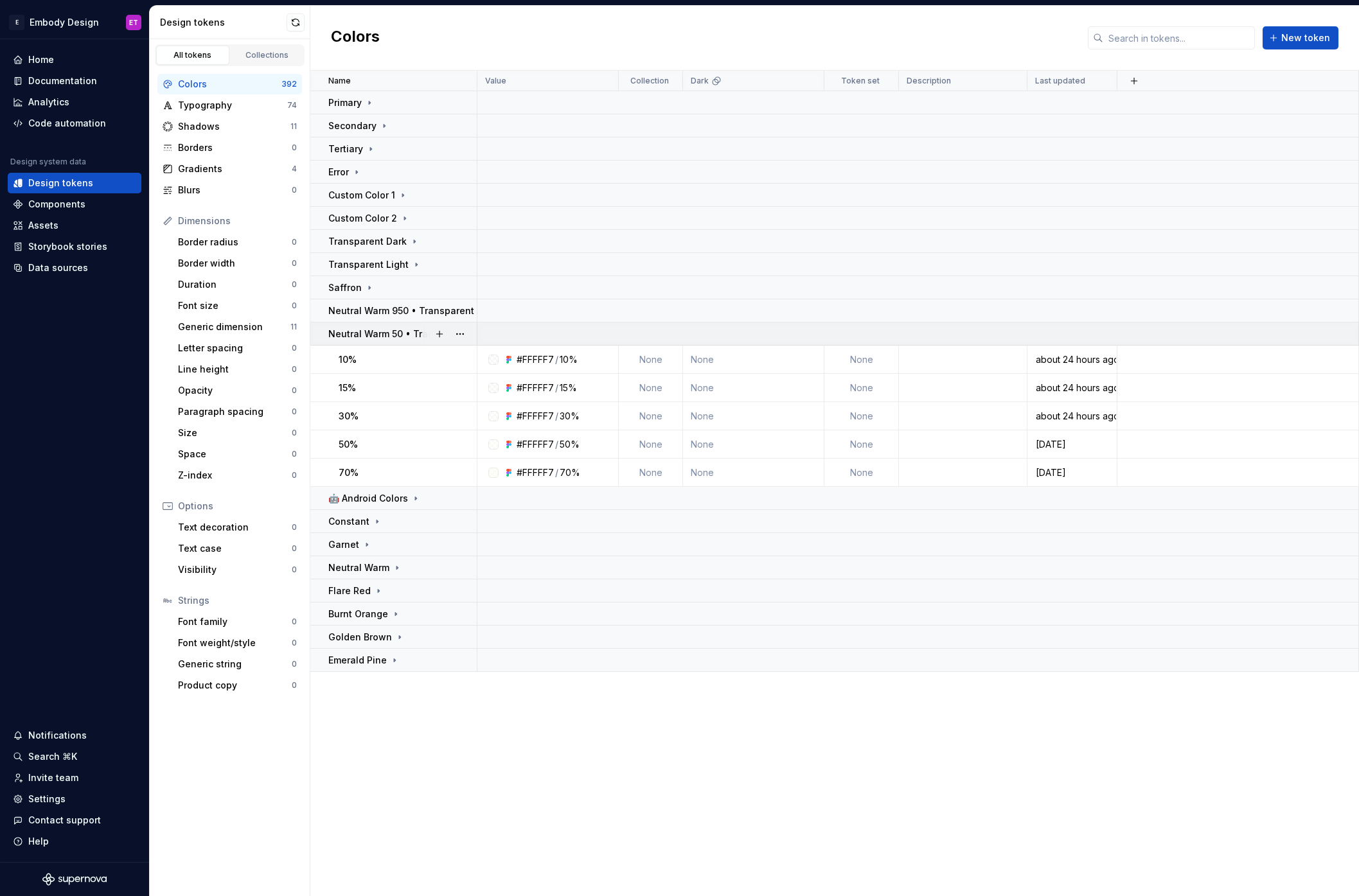
click at [395, 332] on p "Neutral Warm 50 • Transparent" at bounding box center [398, 333] width 140 height 13
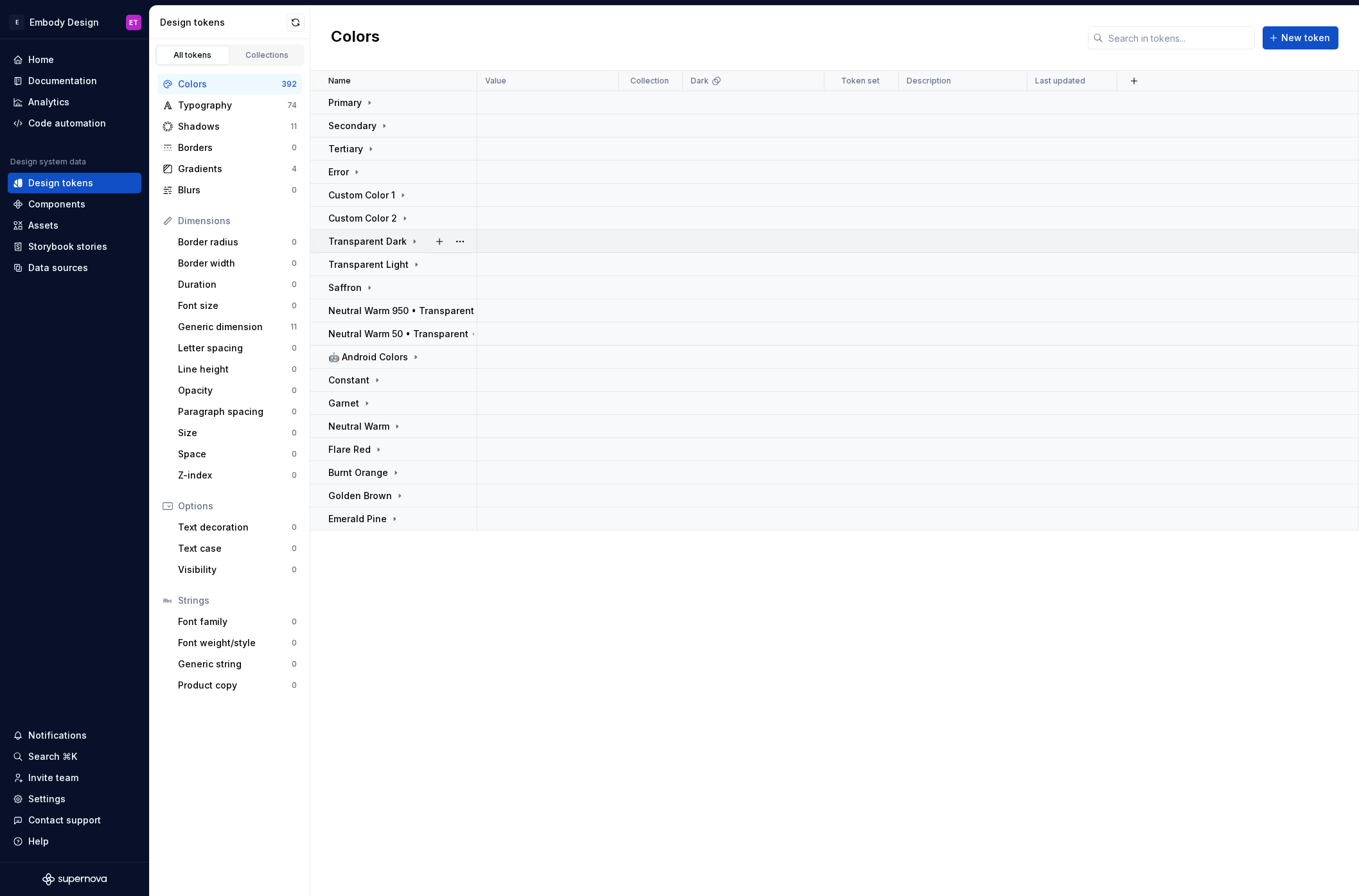
click at [394, 238] on p "Transparent Dark" at bounding box center [367, 240] width 78 height 13
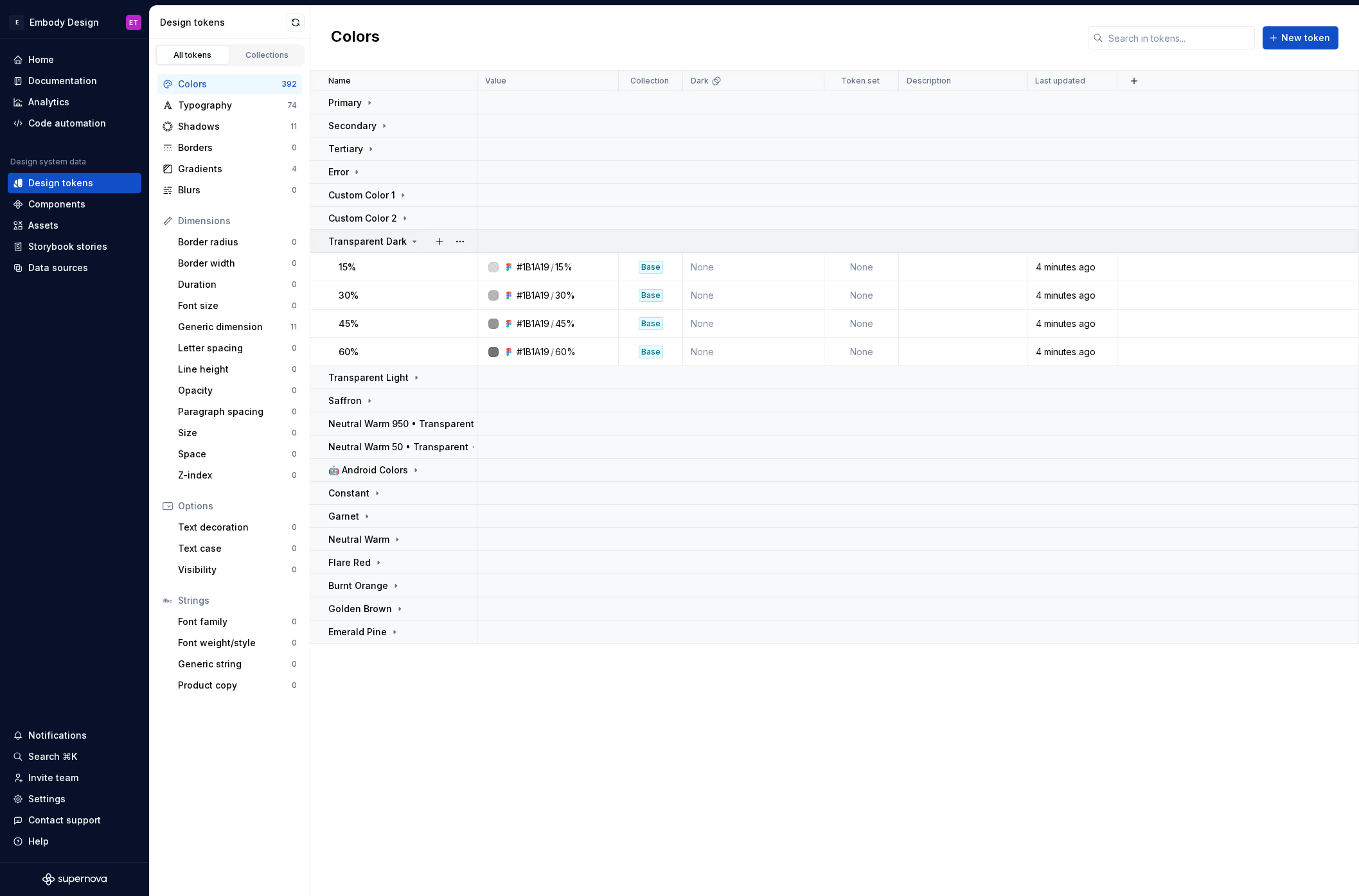
click at [403, 238] on div "Transparent Dark" at bounding box center [374, 240] width 91 height 13
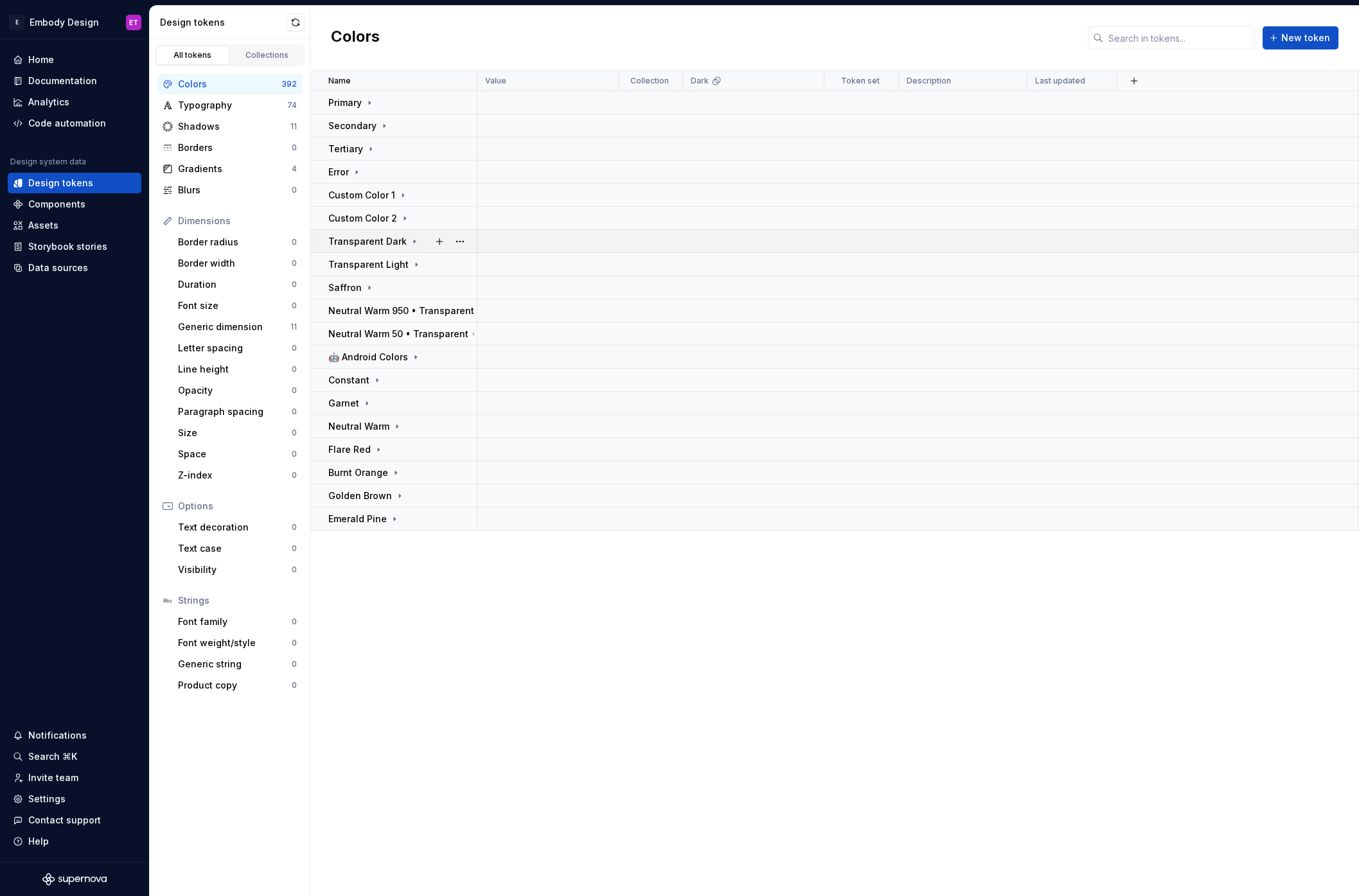
click at [403, 238] on div "Transparent Dark" at bounding box center [374, 240] width 91 height 13
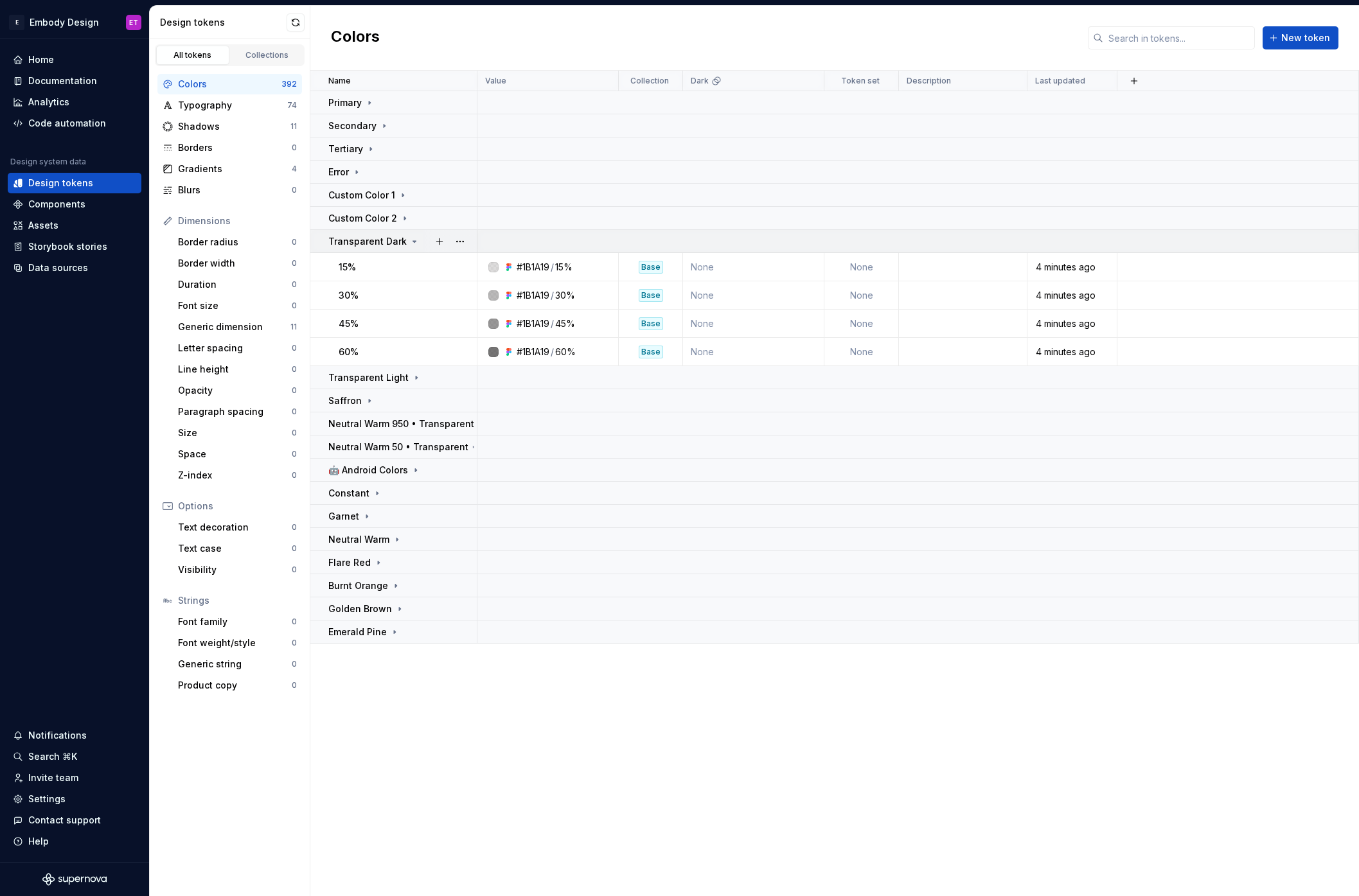
click at [403, 238] on div "Transparent Dark" at bounding box center [374, 240] width 91 height 13
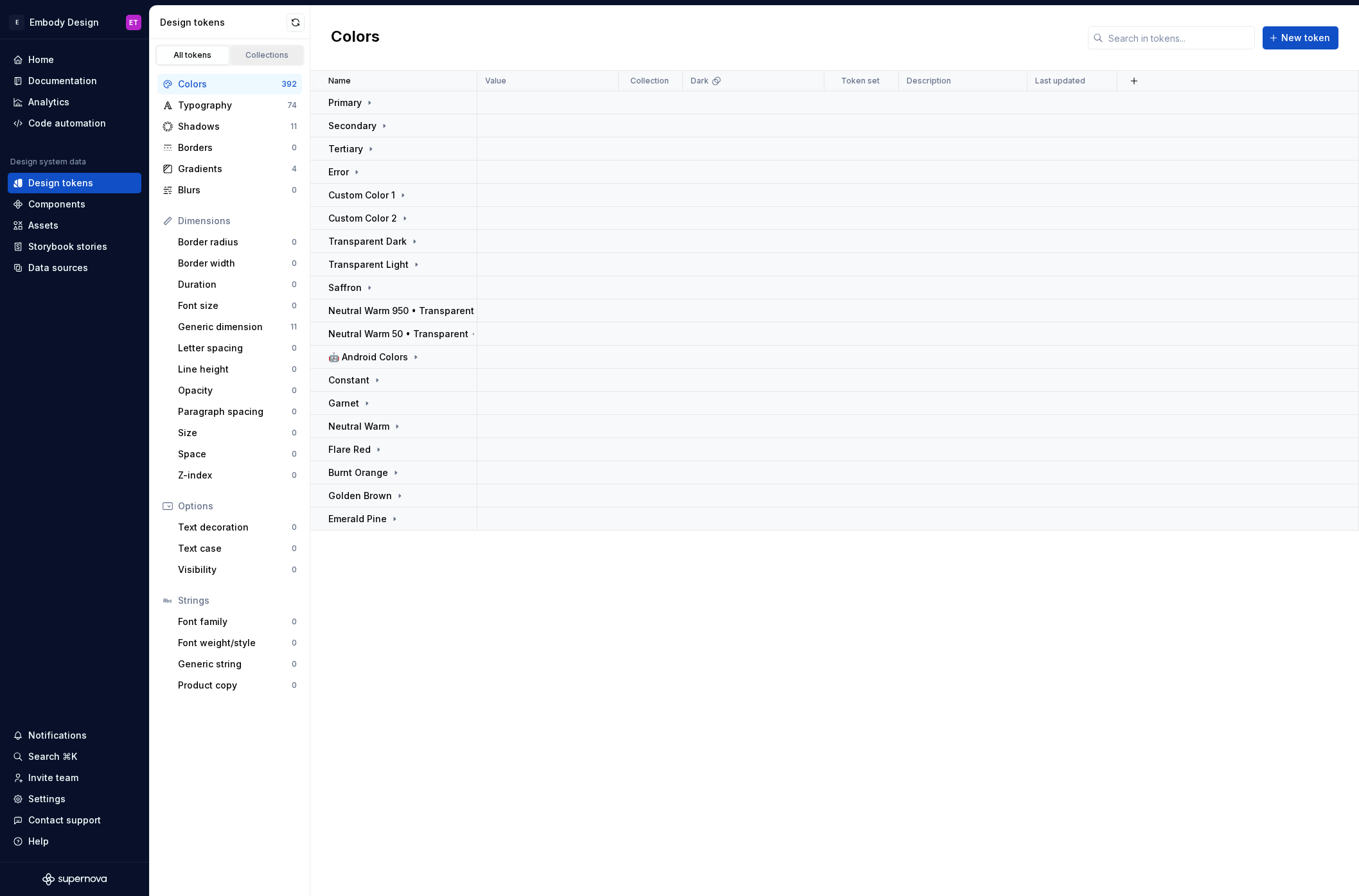
click at [268, 56] on div "Collections" at bounding box center [267, 55] width 65 height 11
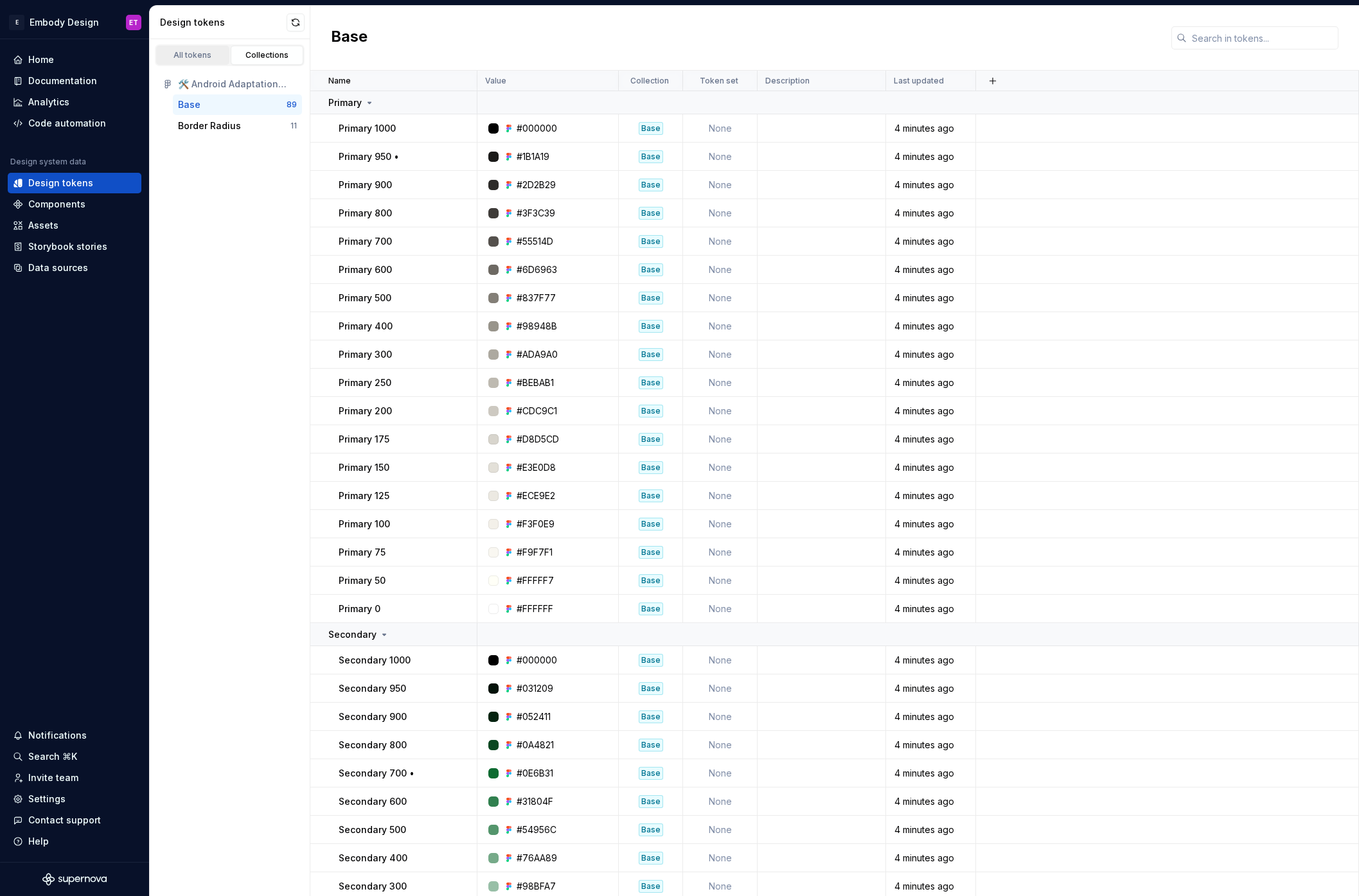
click at [207, 51] on div "All tokens" at bounding box center [192, 55] width 65 height 11
